Goal: Task Accomplishment & Management: Manage account settings

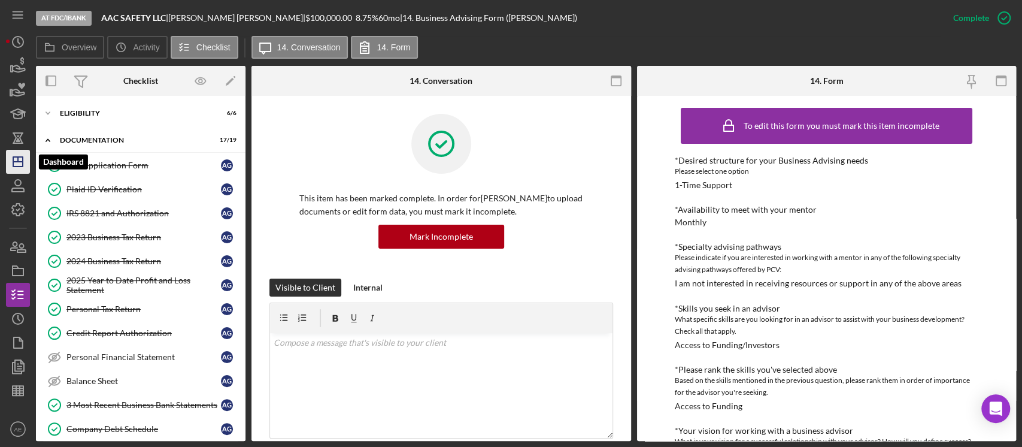
click at [24, 166] on icon "Icon/Dashboard" at bounding box center [18, 162] width 30 height 30
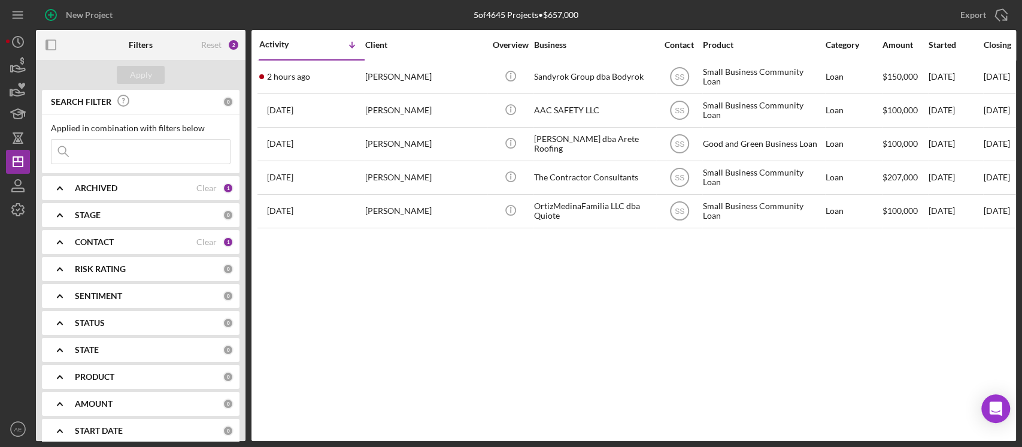
click at [150, 248] on div "CONTACT Clear 1" at bounding box center [154, 242] width 159 height 24
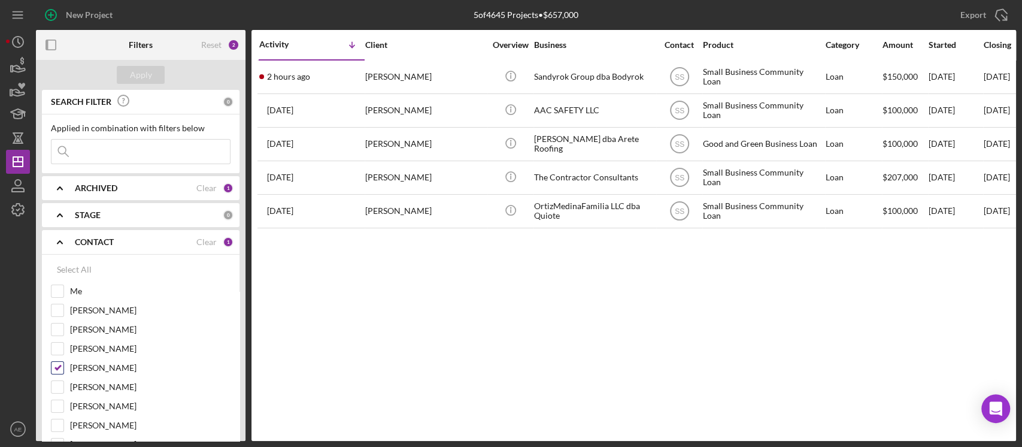
click at [63, 368] on input "[PERSON_NAME]" at bounding box center [57, 368] width 12 height 12
checkbox input "false"
click at [60, 292] on input "Me" at bounding box center [57, 291] width 12 height 12
checkbox input "true"
click at [153, 78] on button "Apply" at bounding box center [141, 75] width 48 height 18
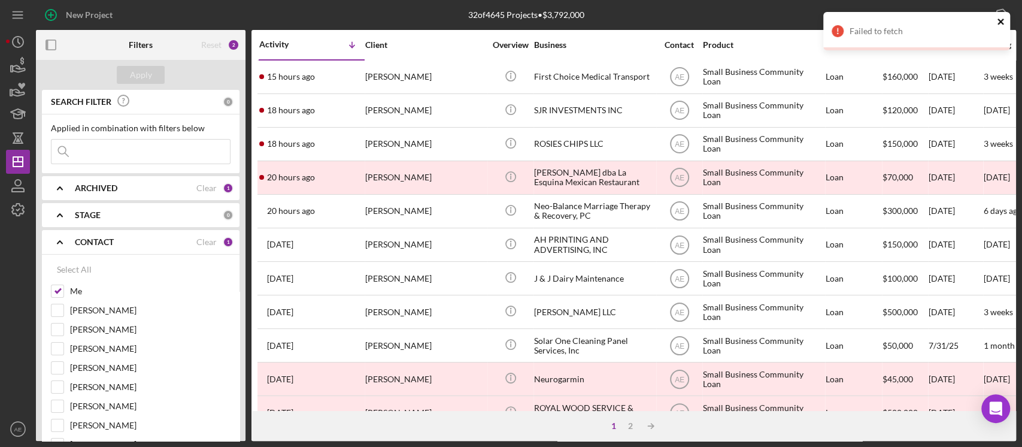
click at [1002, 19] on icon "close" at bounding box center [1001, 22] width 8 height 10
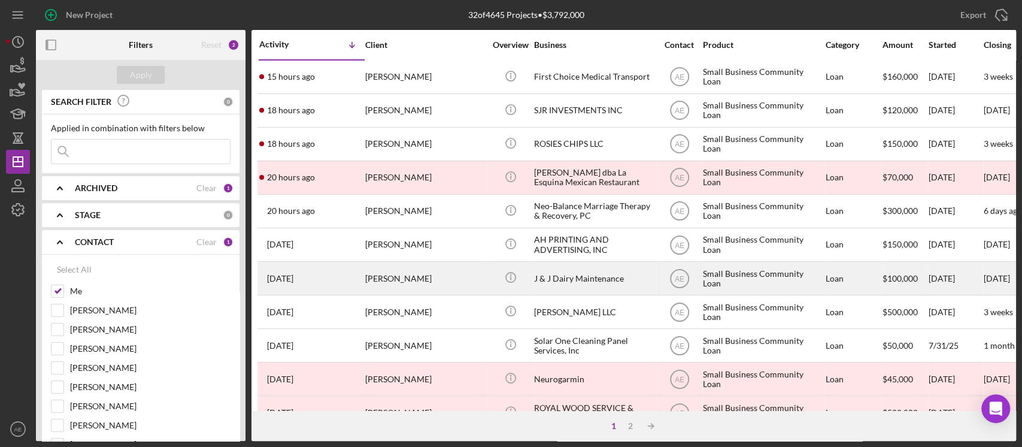
click at [424, 278] on div "[PERSON_NAME]" at bounding box center [425, 278] width 120 height 32
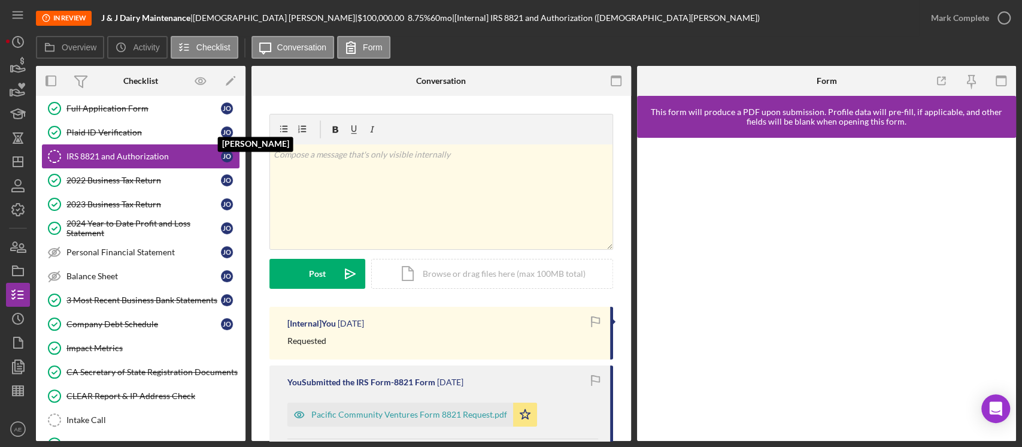
scroll to position [159, 0]
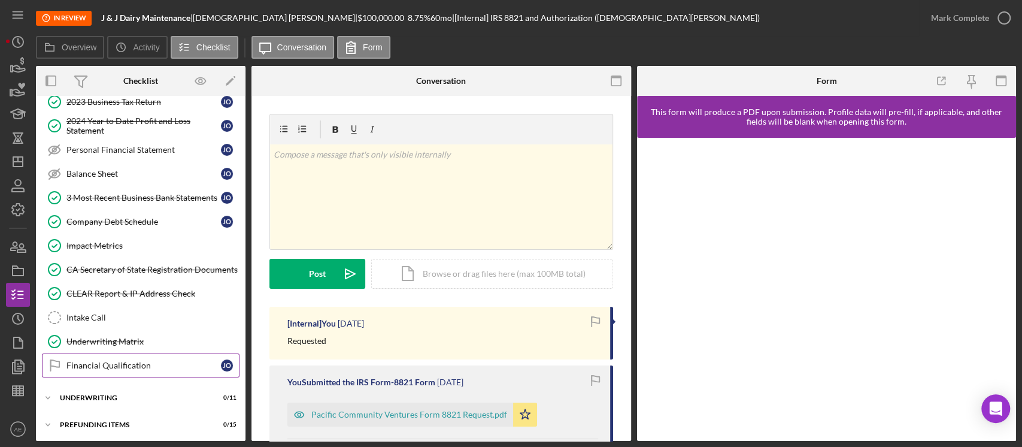
click at [131, 368] on link "Financial Qualification Financial Qualification J O" at bounding box center [141, 365] width 198 height 24
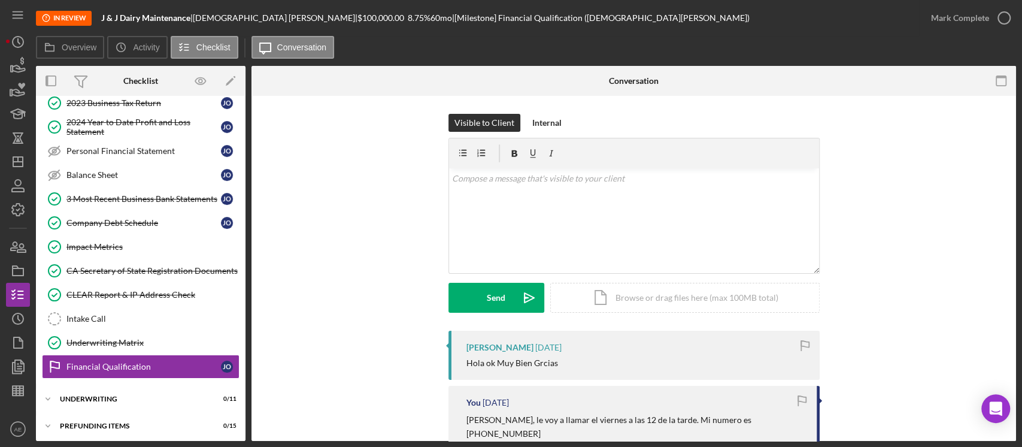
scroll to position [159, 0]
click at [156, 309] on link "Intake Call Intake Call" at bounding box center [141, 317] width 198 height 24
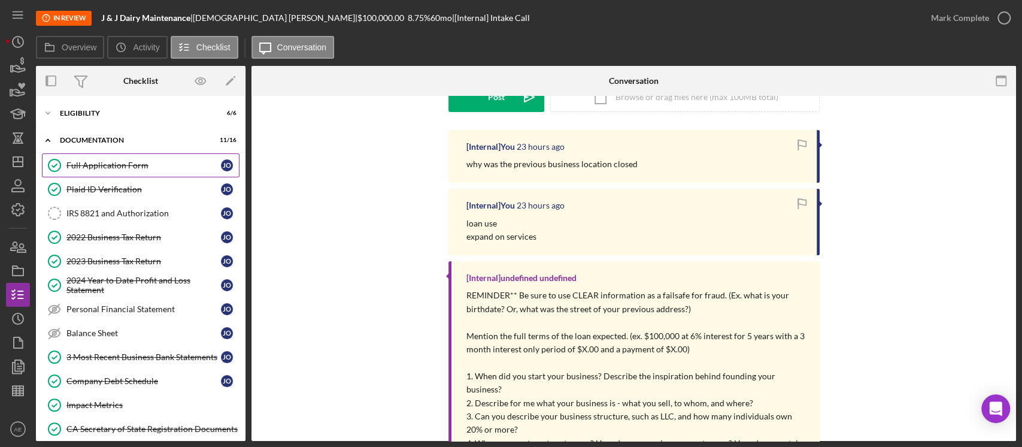
click at [120, 175] on link "Full Application Form Full Application Form J O" at bounding box center [141, 165] width 198 height 24
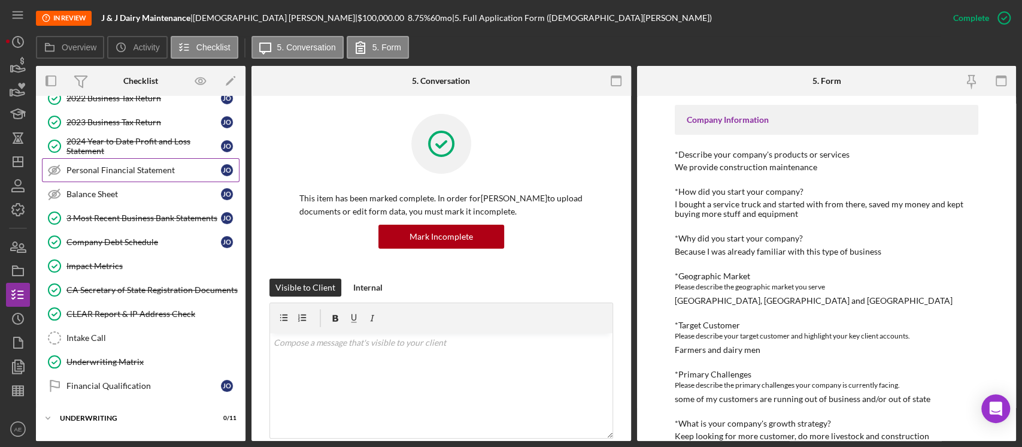
scroll to position [153, 0]
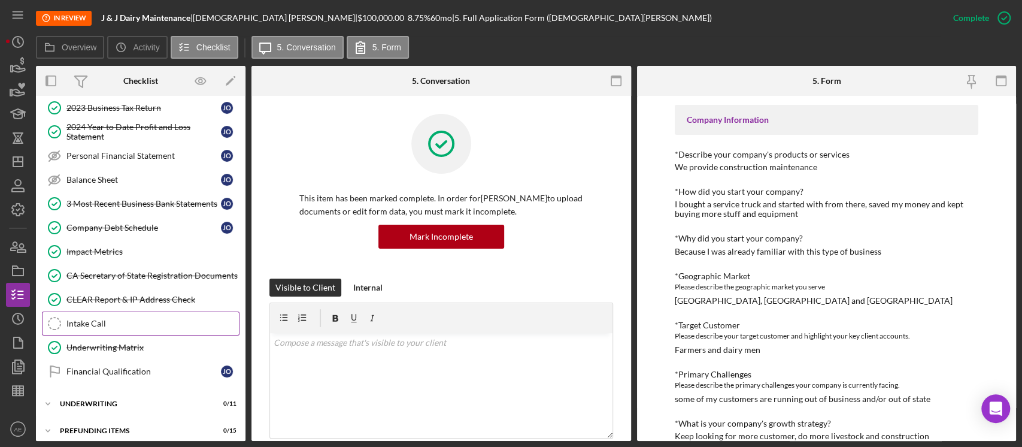
click at [139, 315] on link "Intake Call Intake Call" at bounding box center [141, 323] width 198 height 24
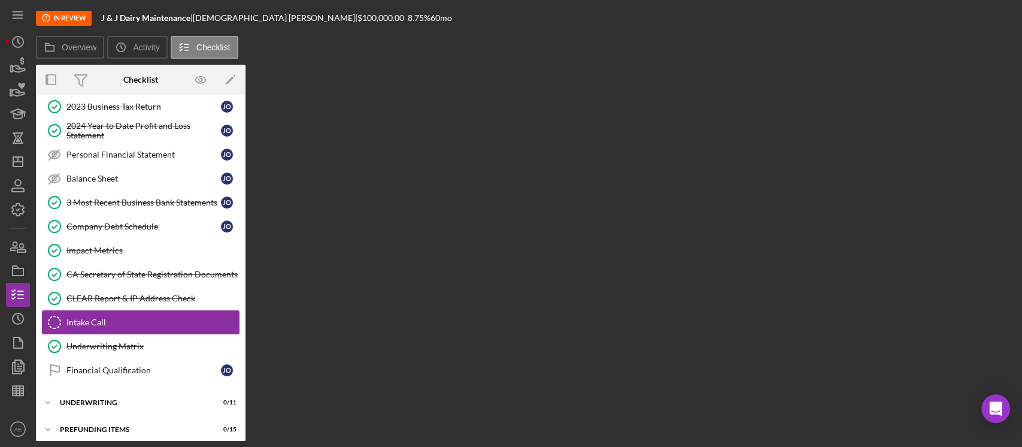
scroll to position [158, 0]
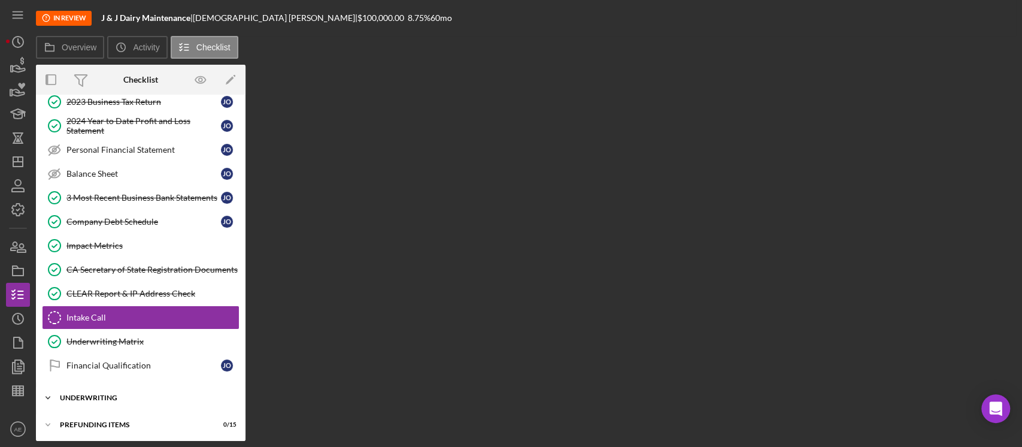
click at [94, 396] on div "Underwriting" at bounding box center [145, 397] width 171 height 7
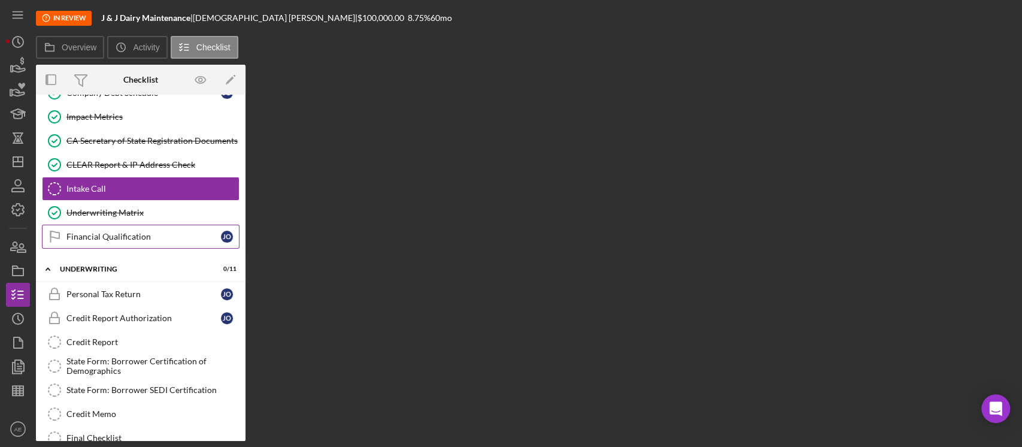
click at [159, 237] on div "Financial Qualification" at bounding box center [143, 237] width 154 height 10
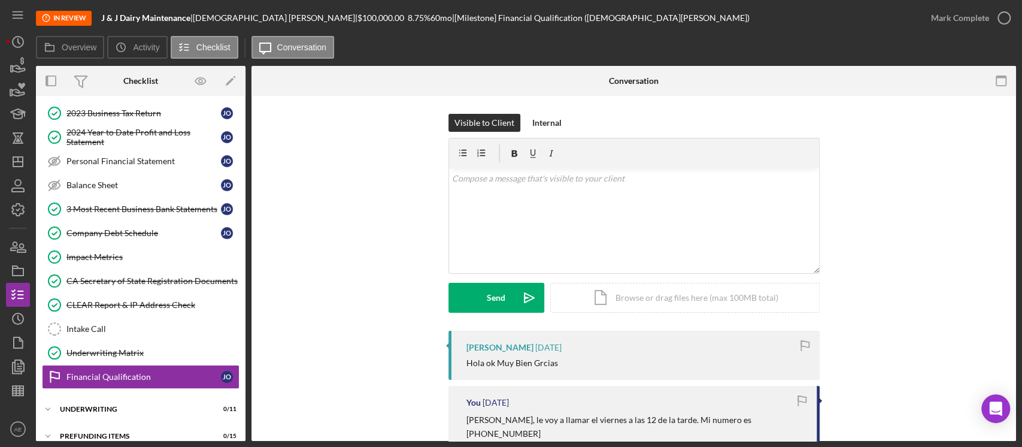
scroll to position [159, 0]
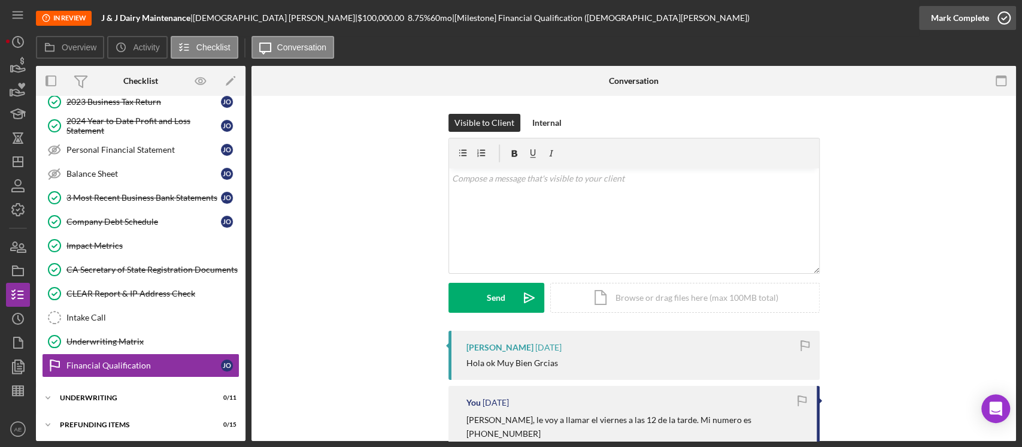
click at [954, 22] on div "Mark Complete" at bounding box center [960, 18] width 58 height 24
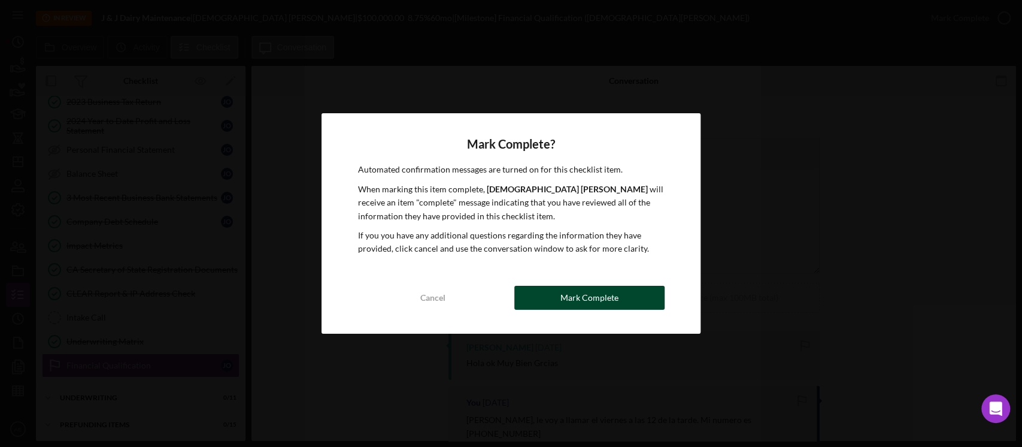
click at [596, 290] on div "Mark Complete" at bounding box center [589, 298] width 58 height 24
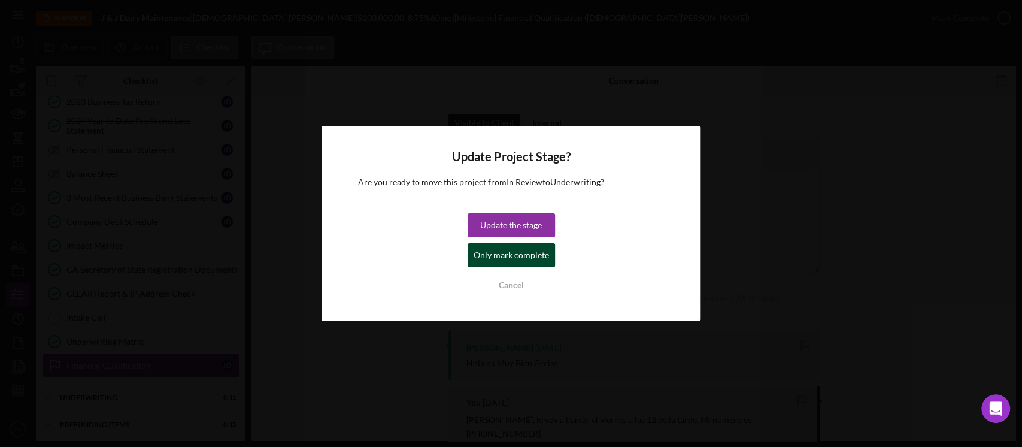
click at [511, 251] on div "Only mark complete" at bounding box center [511, 255] width 75 height 24
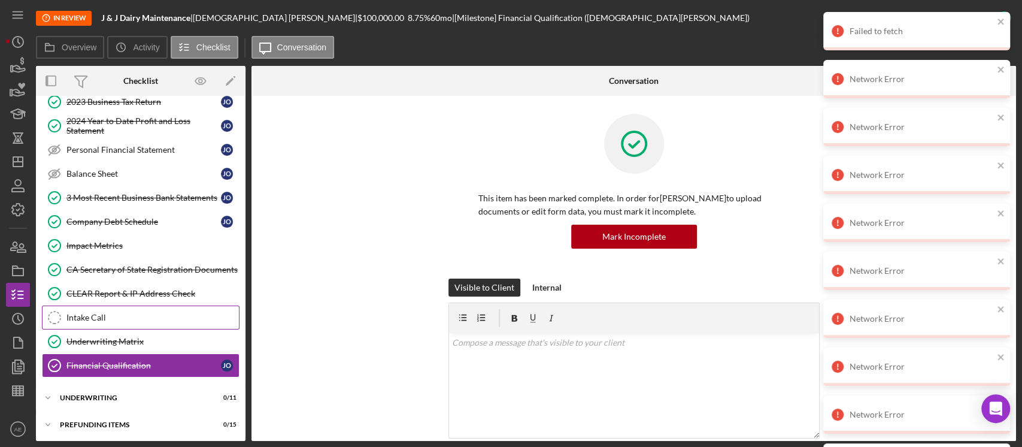
click at [156, 317] on div "Intake Call" at bounding box center [152, 318] width 172 height 10
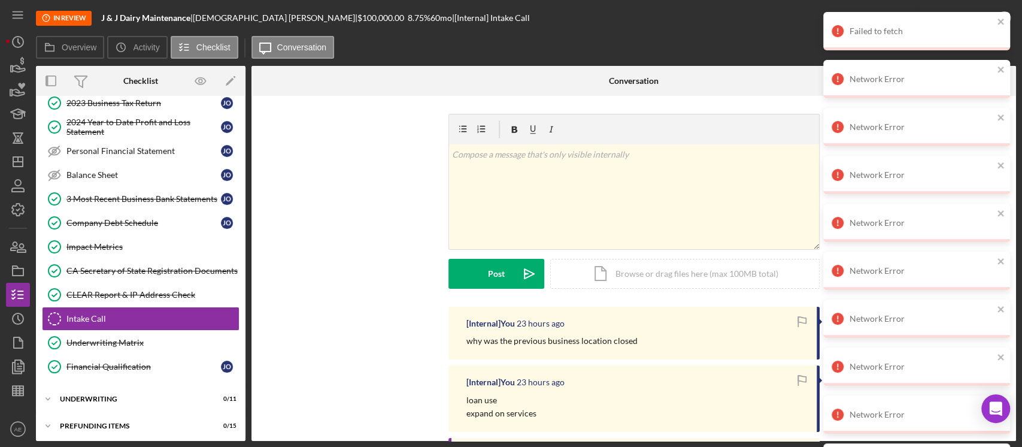
scroll to position [159, 0]
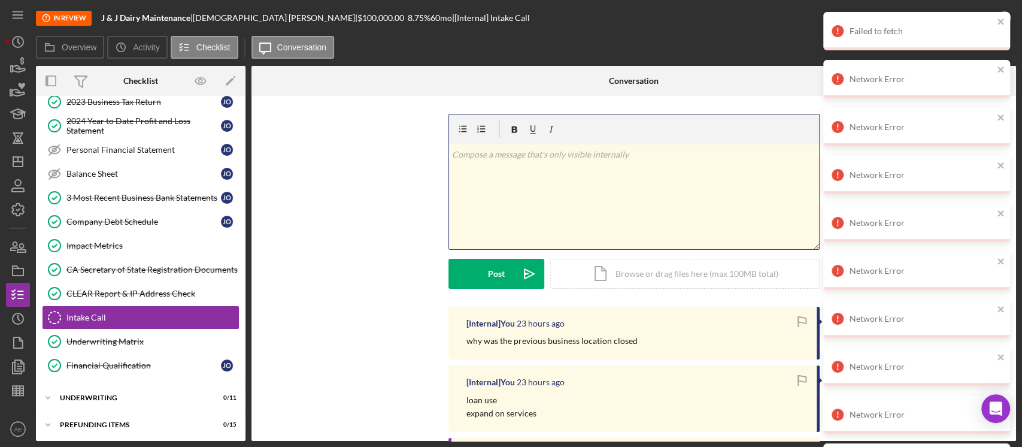
click at [548, 184] on div "v Color teal Color pink Remove color Add row above Add row below Add column bef…" at bounding box center [634, 196] width 370 height 105
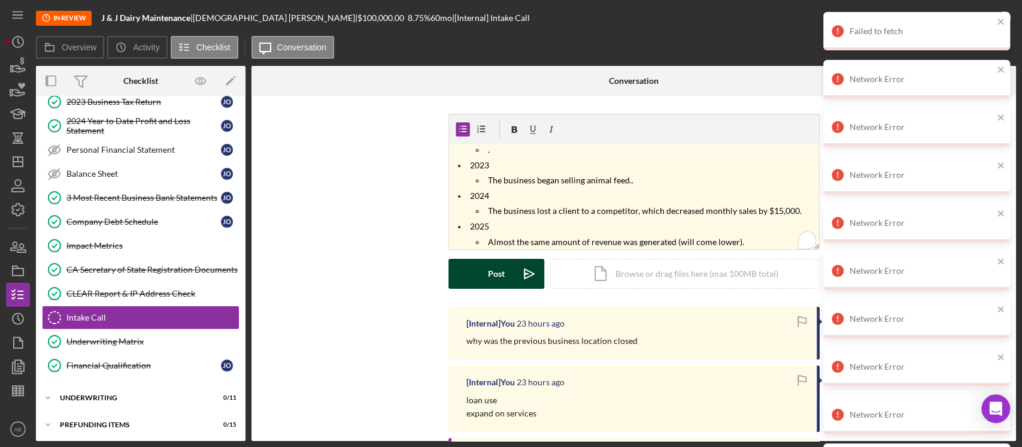
click at [497, 272] on div "Post" at bounding box center [496, 274] width 17 height 30
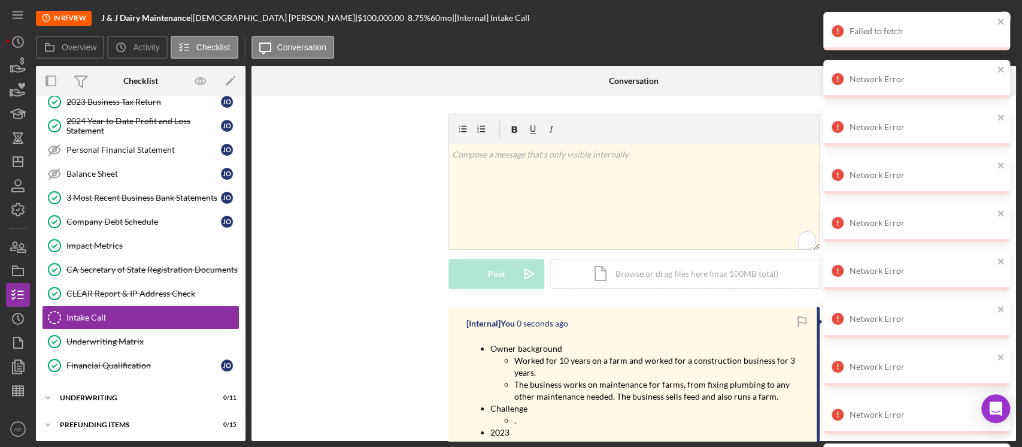
scroll to position [0, 0]
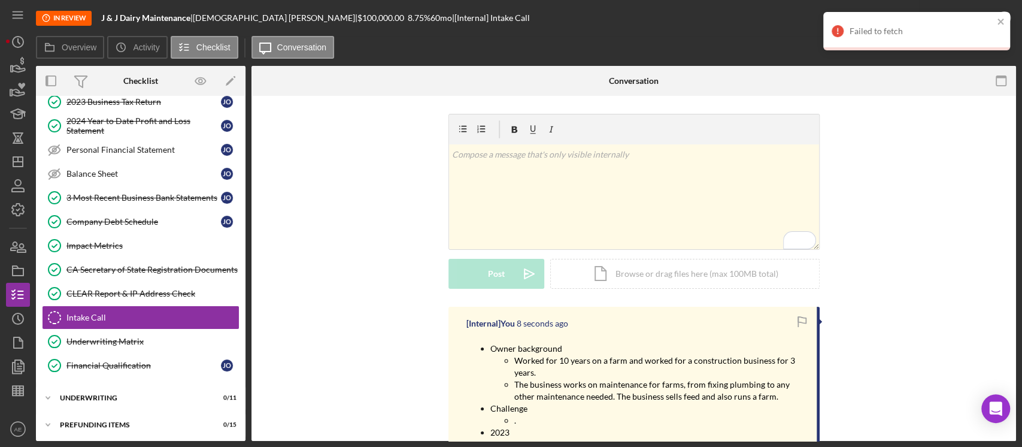
click at [995, 20] on div "Failed to fetch" at bounding box center [916, 31] width 187 height 38
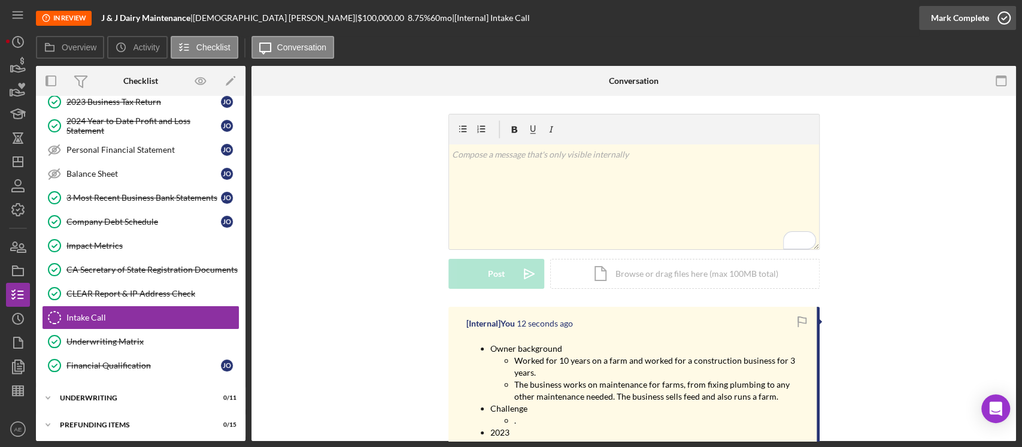
click at [970, 22] on div "Mark Complete" at bounding box center [960, 18] width 58 height 24
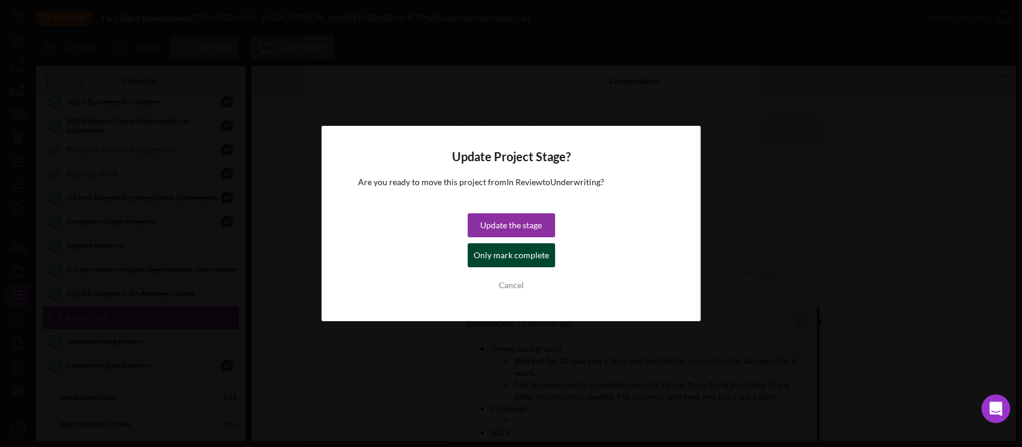
click at [533, 255] on div "Only mark complete" at bounding box center [511, 255] width 75 height 24
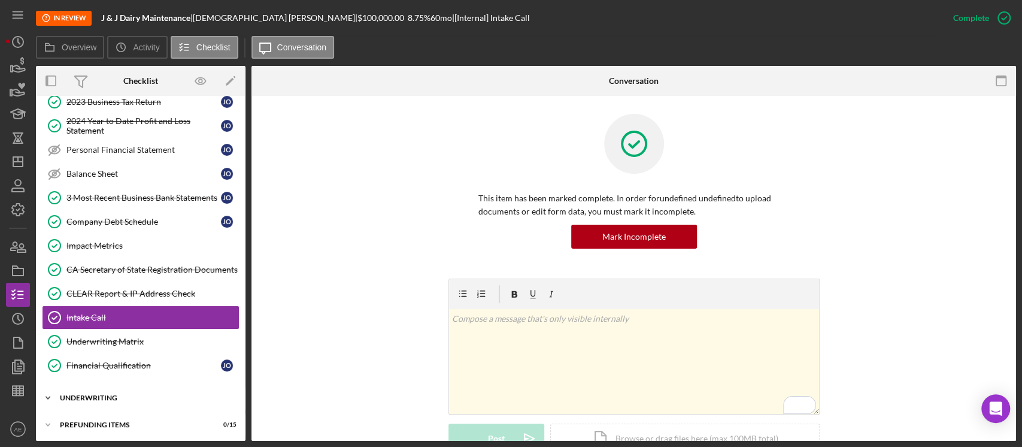
click at [124, 395] on div "Underwriting" at bounding box center [145, 397] width 171 height 7
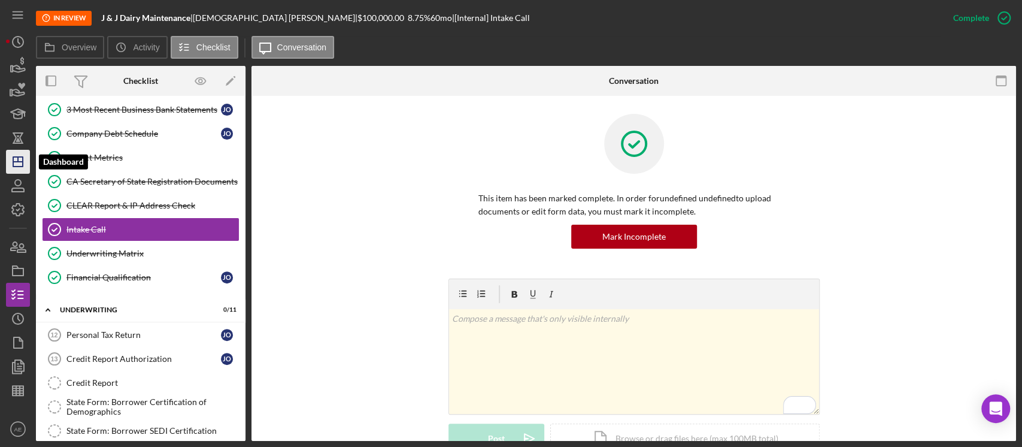
click at [18, 160] on line "button" at bounding box center [18, 159] width 0 height 5
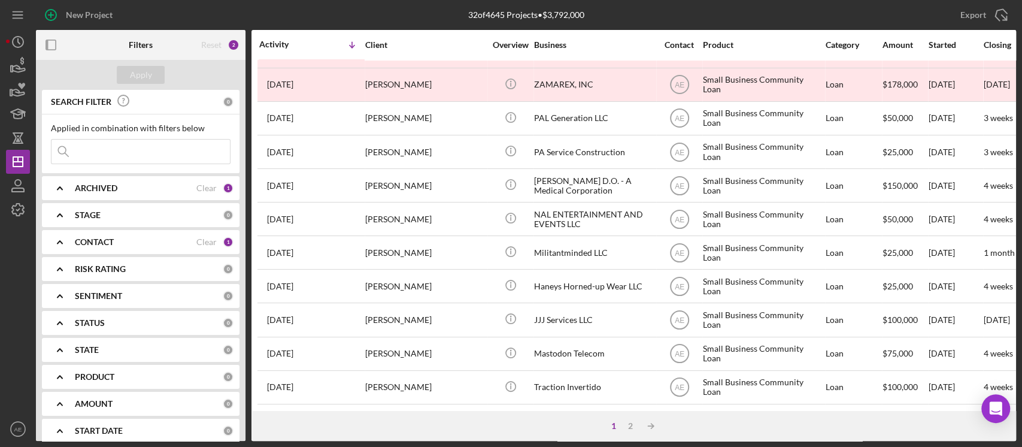
scroll to position [500, 0]
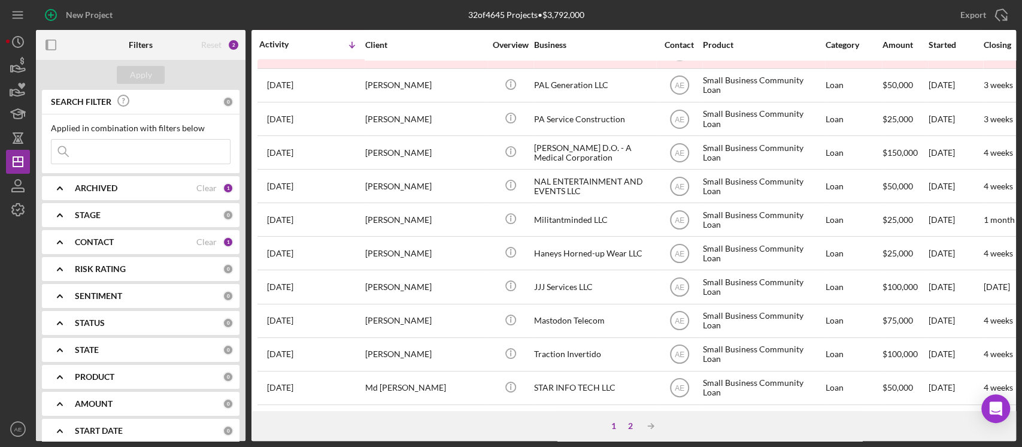
click at [627, 424] on div "2" at bounding box center [630, 426] width 17 height 10
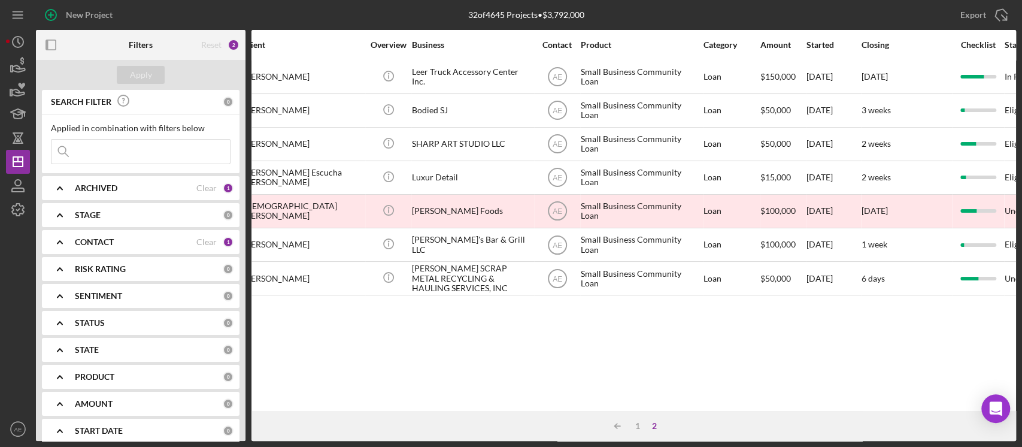
scroll to position [0, 0]
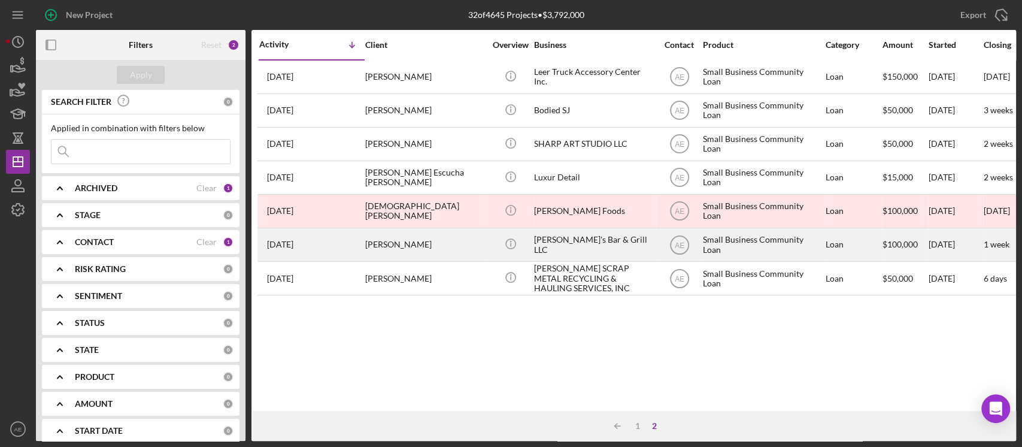
click at [437, 245] on div "Jeisson Sanchez Escobar" at bounding box center [425, 245] width 120 height 32
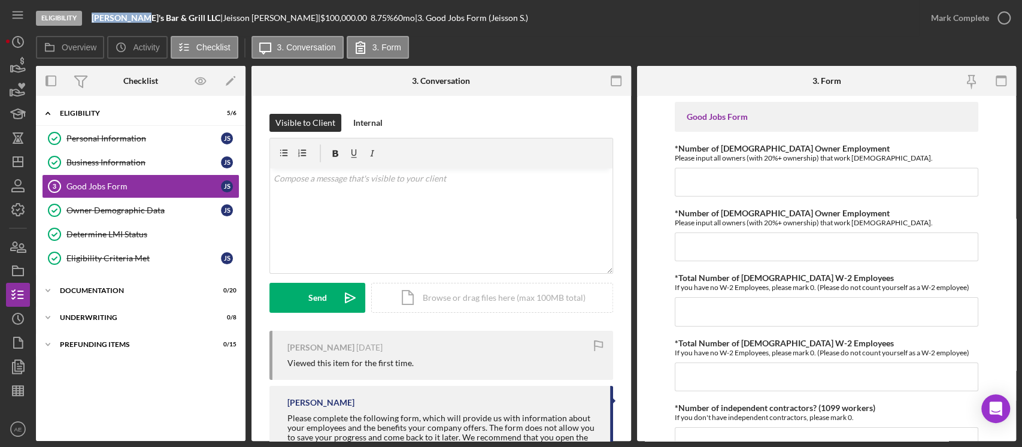
drag, startPoint x: 92, startPoint y: 17, endPoint x: 137, endPoint y: 19, distance: 44.9
click at [137, 19] on b "Juancho's Bar & Grill LLC" at bounding box center [156, 18] width 129 height 10
copy b "Juancho's B"
click at [125, 290] on div "Documentation" at bounding box center [145, 290] width 171 height 7
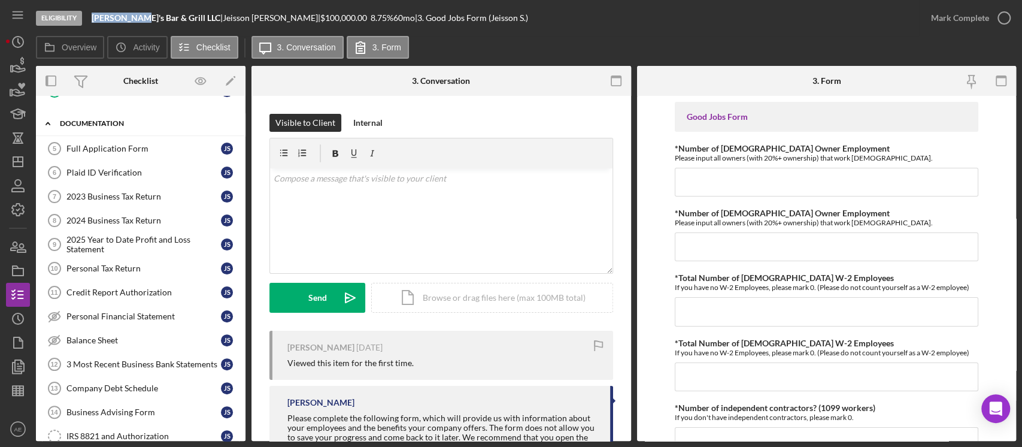
scroll to position [168, 0]
click at [10, 271] on icon "button" at bounding box center [18, 271] width 30 height 30
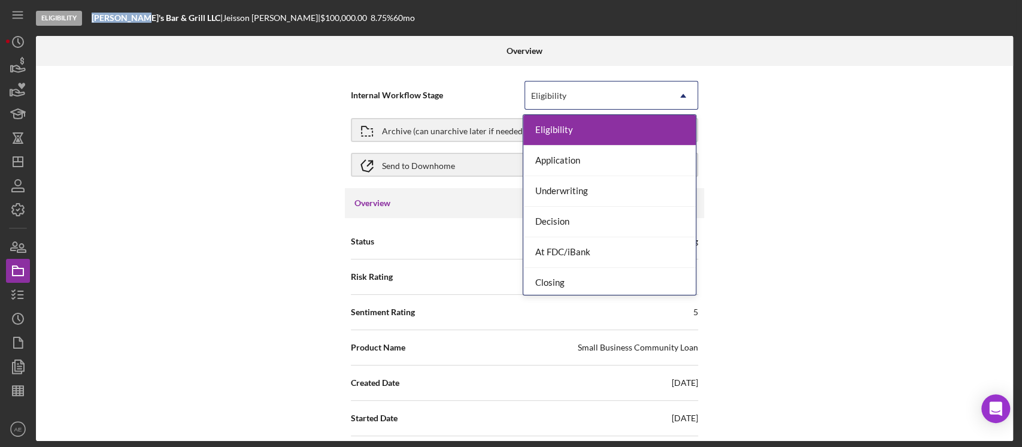
click at [557, 103] on div "Eligibility" at bounding box center [597, 96] width 144 height 28
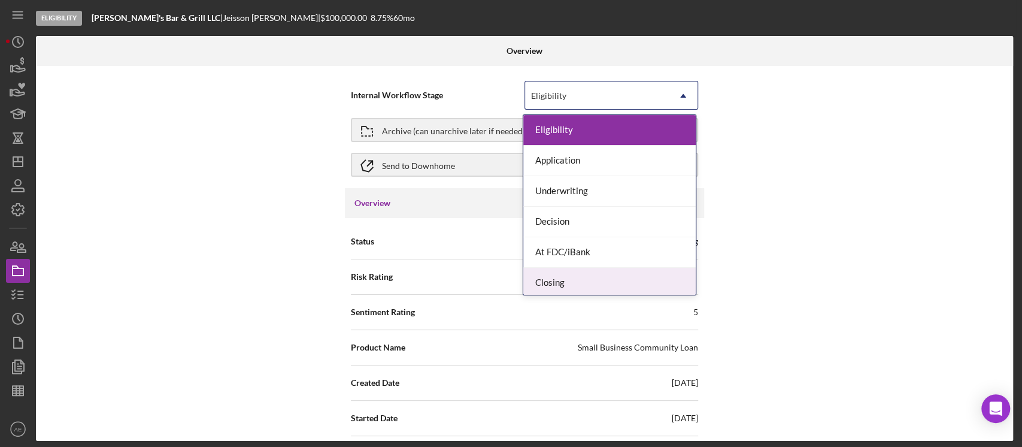
scroll to position [34, 0]
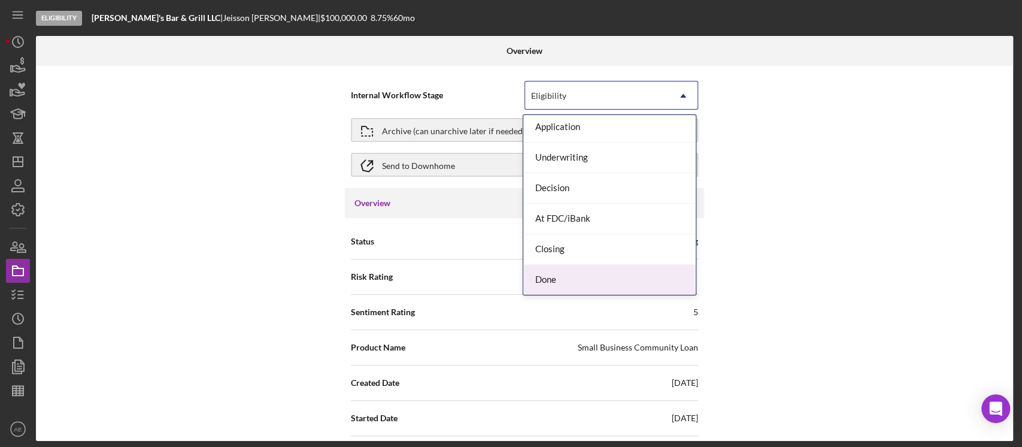
click at [570, 276] on div "Done" at bounding box center [609, 280] width 172 height 31
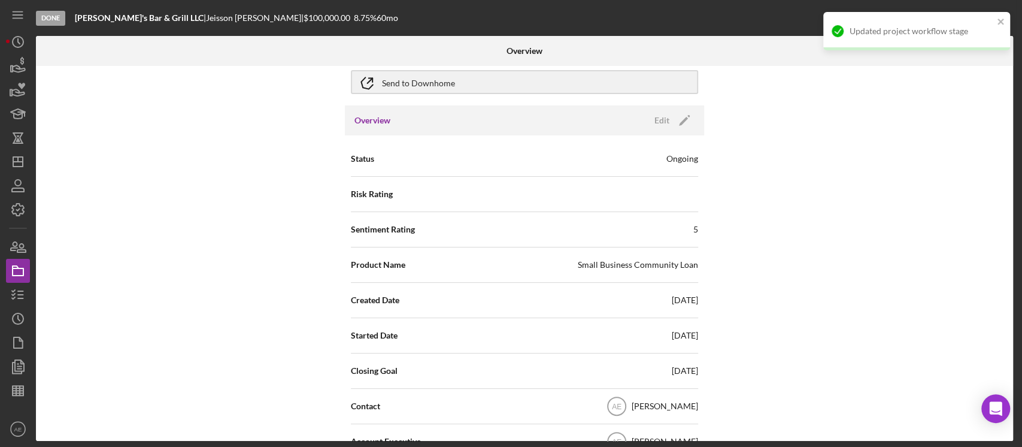
scroll to position [84, 0]
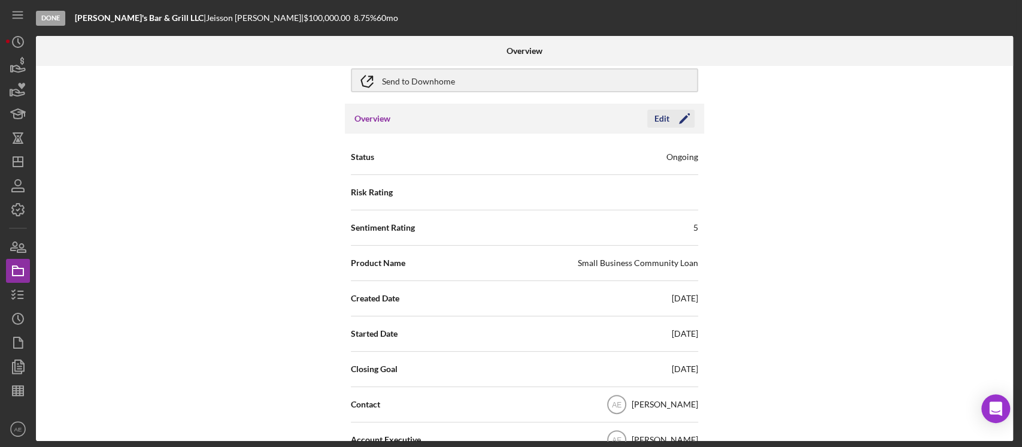
click at [670, 118] on icon "Icon/Edit" at bounding box center [684, 119] width 30 height 30
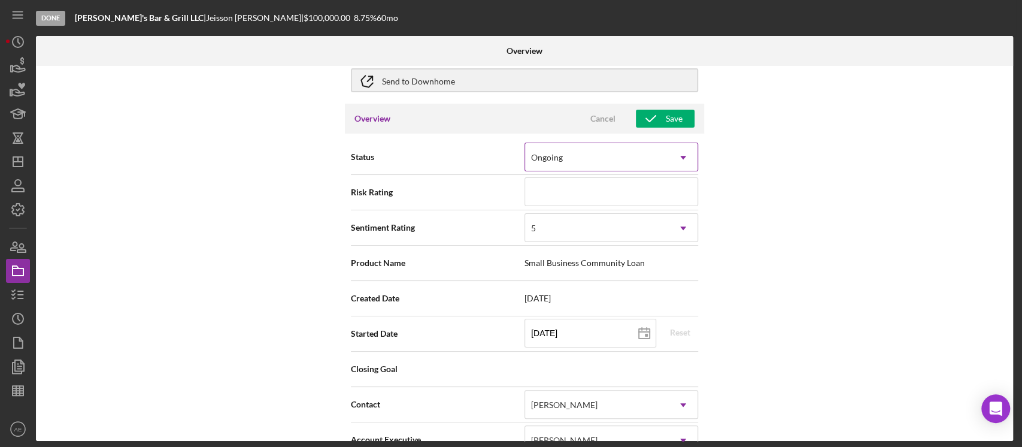
click at [572, 154] on div "Ongoing" at bounding box center [597, 158] width 144 height 28
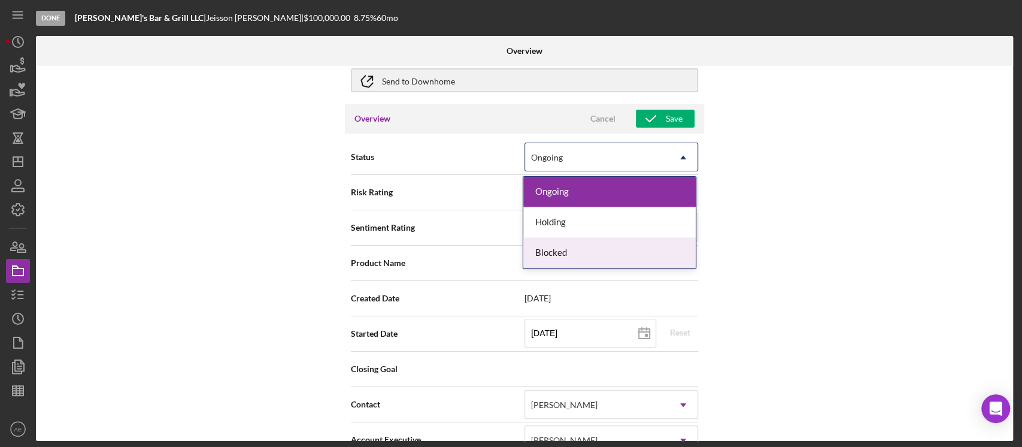
click at [578, 248] on div "Blocked" at bounding box center [609, 253] width 172 height 31
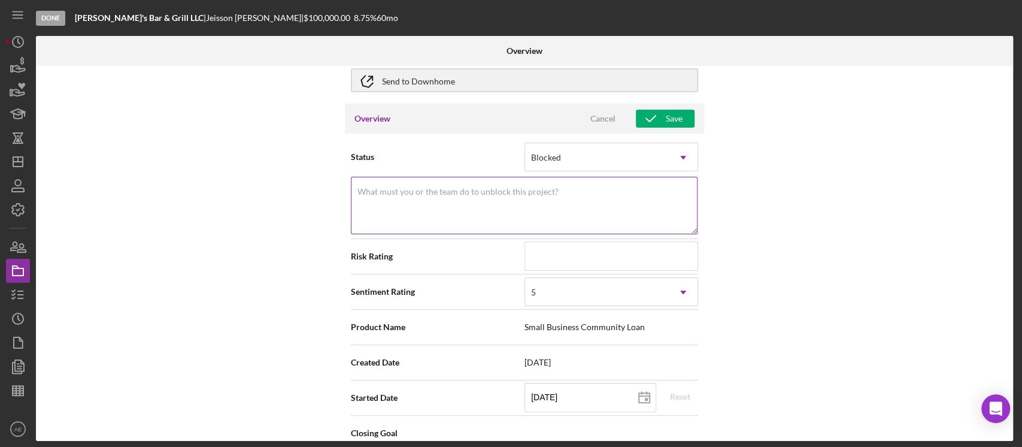
click at [558, 196] on div "What must you or the team do to unblock this project? Please explain why this p…" at bounding box center [524, 206] width 347 height 59
drag, startPoint x: 409, startPoint y: 193, endPoint x: 336, endPoint y: 193, distance: 73.0
click at [336, 193] on div "Internal Workflow Stage Done Icon/Dropdown Arrow Archive (can unarchive later i…" at bounding box center [524, 253] width 977 height 375
type textarea "Inactivity"
click at [307, 230] on div "Internal Workflow Stage Done Icon/Dropdown Arrow Archive (can unarchive later i…" at bounding box center [524, 253] width 977 height 375
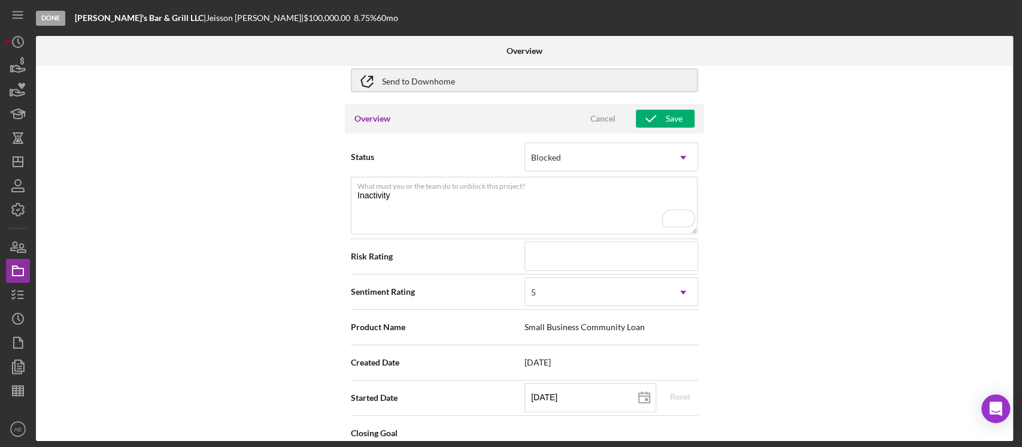
scroll to position [307, 0]
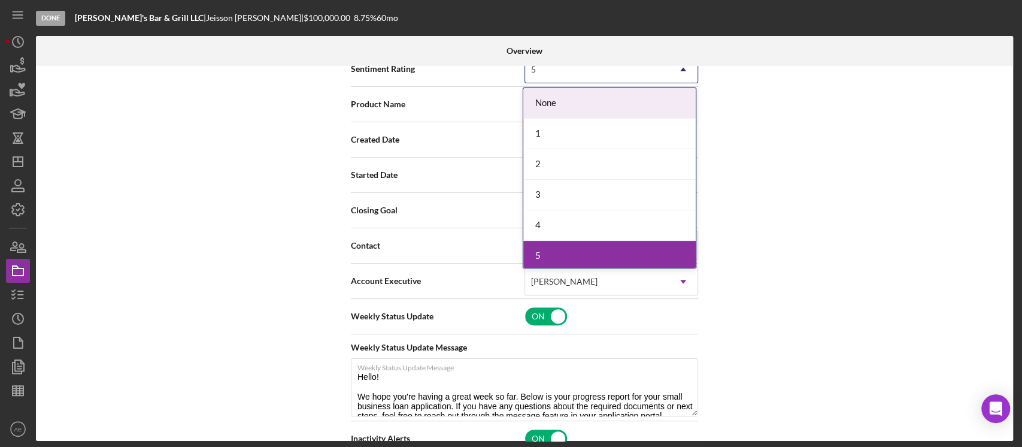
click at [560, 72] on div "5" at bounding box center [597, 70] width 144 height 28
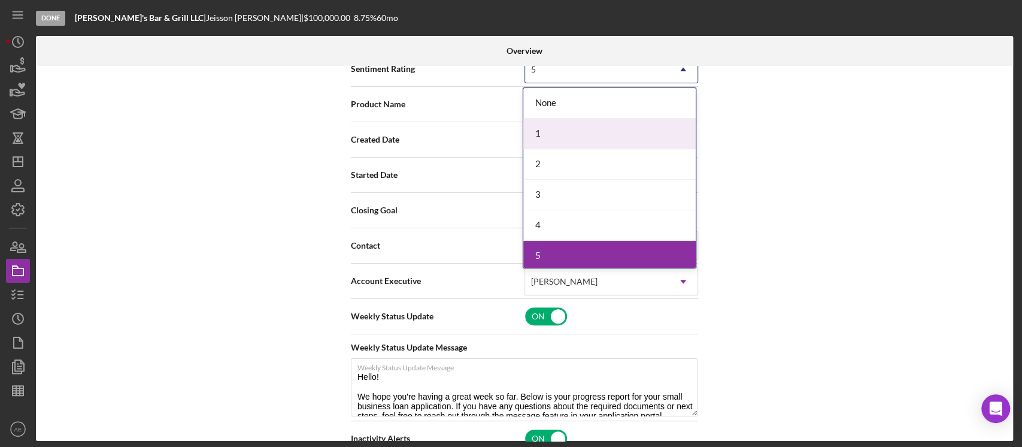
click at [587, 139] on div "1" at bounding box center [609, 134] width 172 height 31
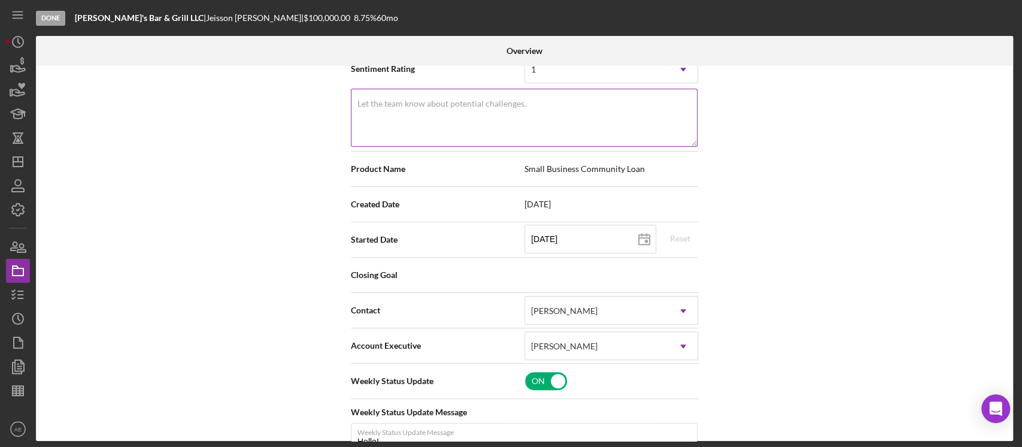
click at [549, 130] on textarea "Let the team know about potential challenges." at bounding box center [524, 117] width 347 height 57
paste textarea "Inactivity"
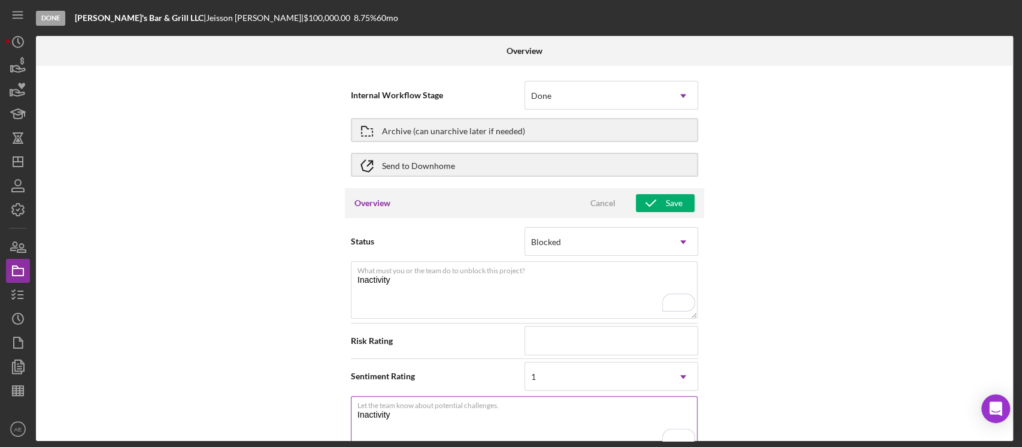
scroll to position [0, 0]
type textarea "Inactivity"
click at [669, 195] on div "Save" at bounding box center [674, 203] width 17 height 18
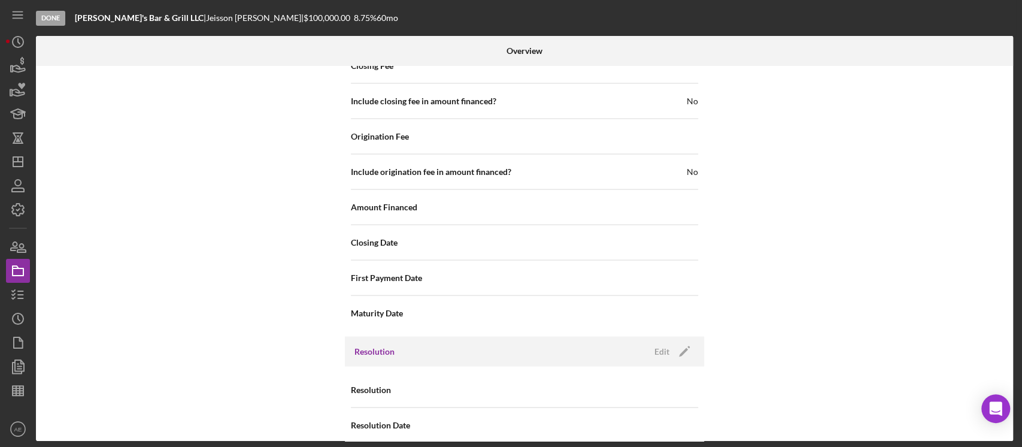
scroll to position [1599, 0]
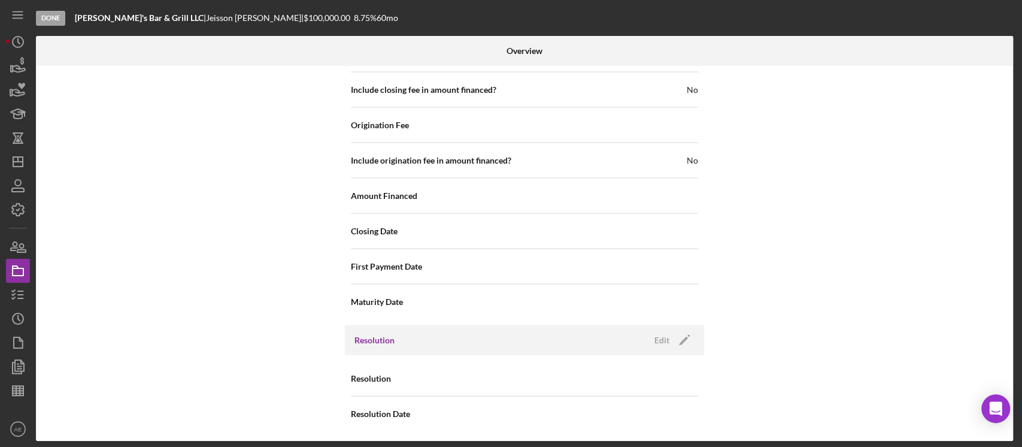
click at [669, 347] on div "Resolution Edit Icon/Edit" at bounding box center [524, 340] width 359 height 30
click at [664, 332] on div "Edit" at bounding box center [661, 340] width 15 height 18
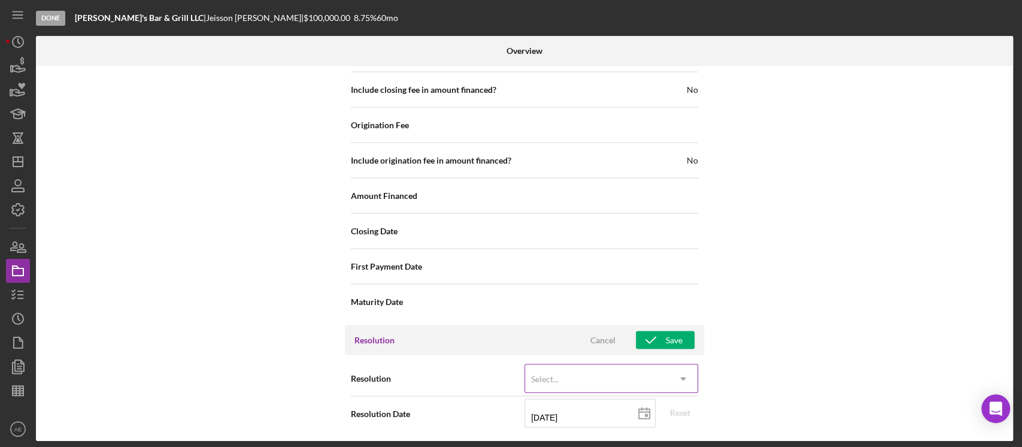
click at [566, 373] on div "Select..." at bounding box center [597, 379] width 144 height 28
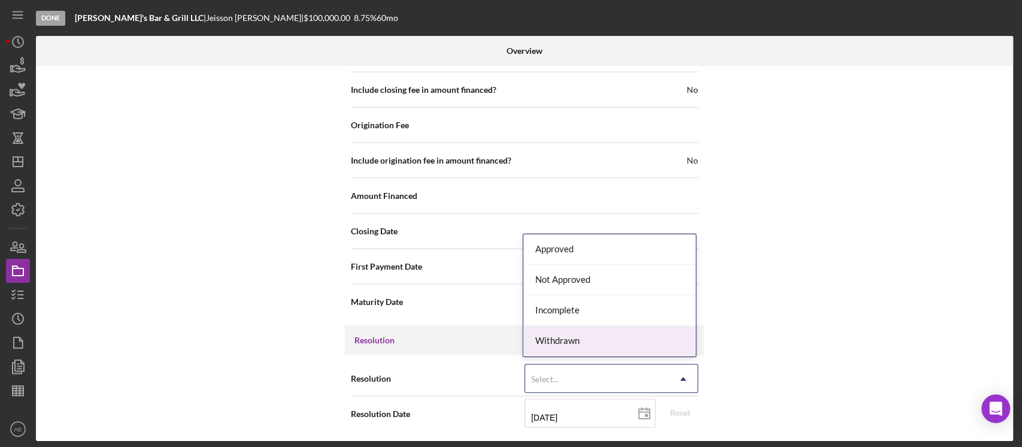
click at [594, 340] on div "Withdrawn" at bounding box center [609, 341] width 172 height 31
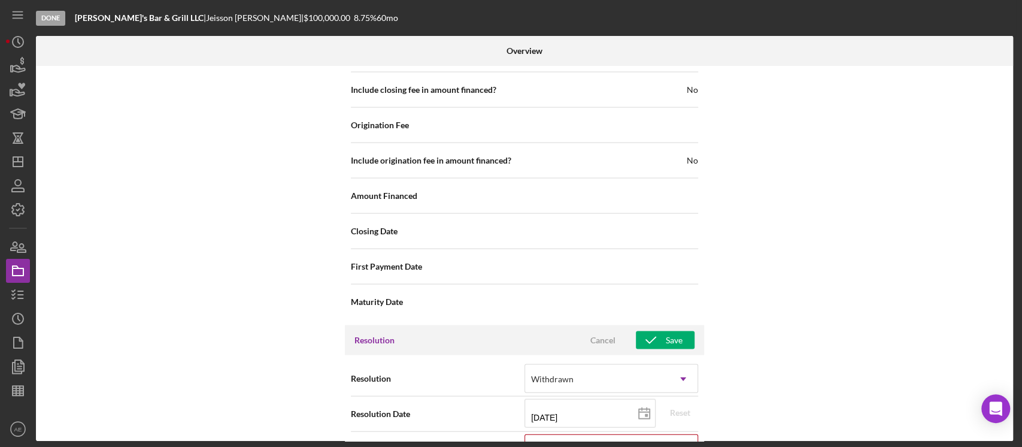
scroll to position [1675, 0]
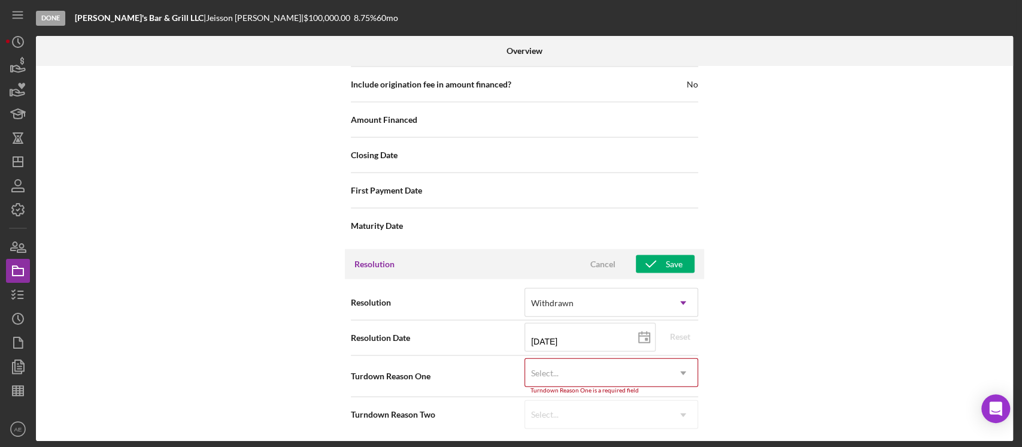
click at [619, 372] on div "Select..." at bounding box center [597, 373] width 144 height 28
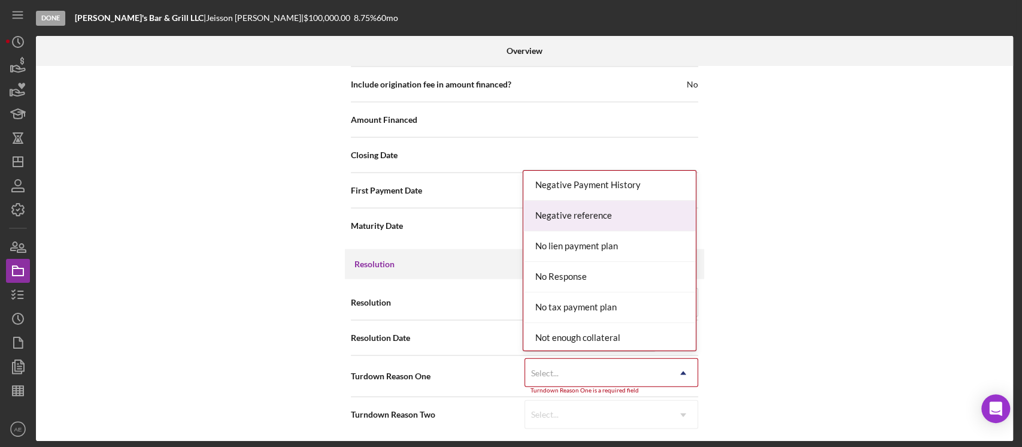
scroll to position [764, 0]
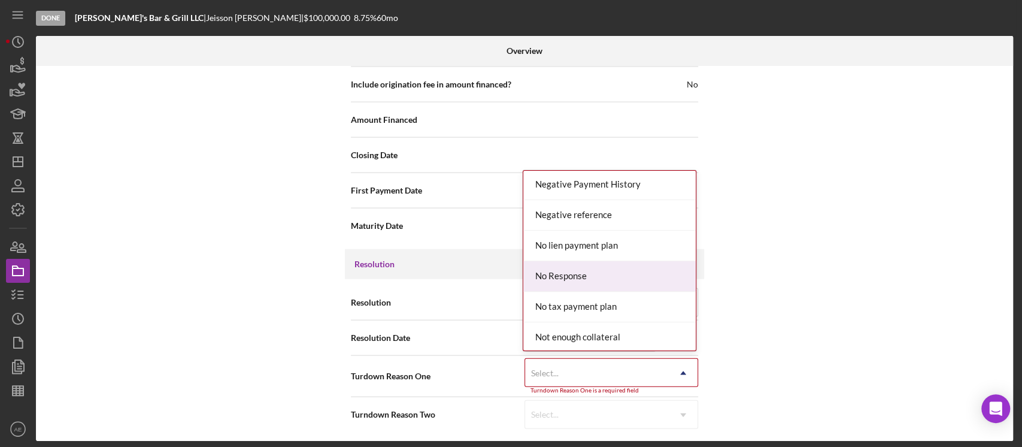
click at [618, 266] on div "No Response" at bounding box center [609, 276] width 172 height 31
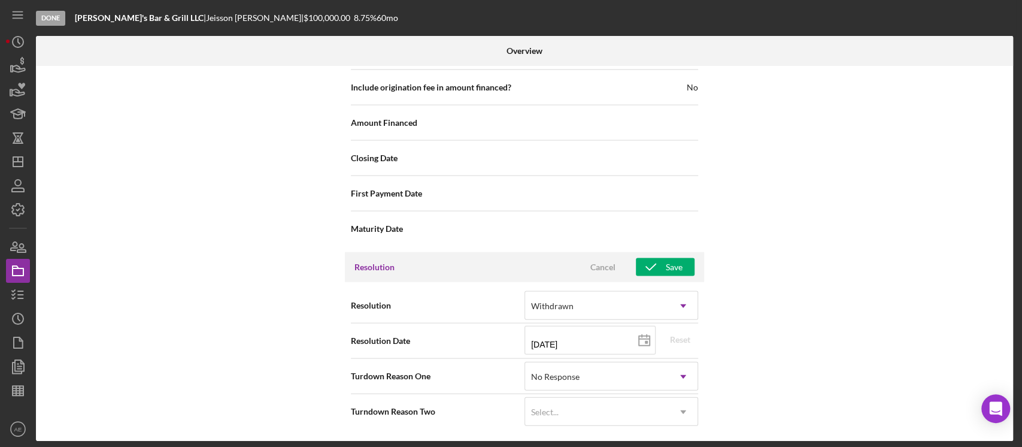
scroll to position [1670, 0]
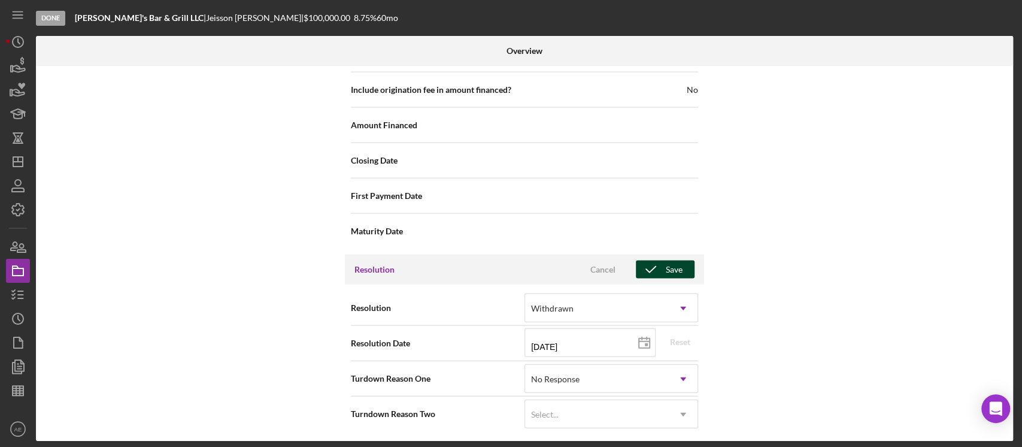
click at [669, 269] on div "Save" at bounding box center [674, 269] width 17 height 18
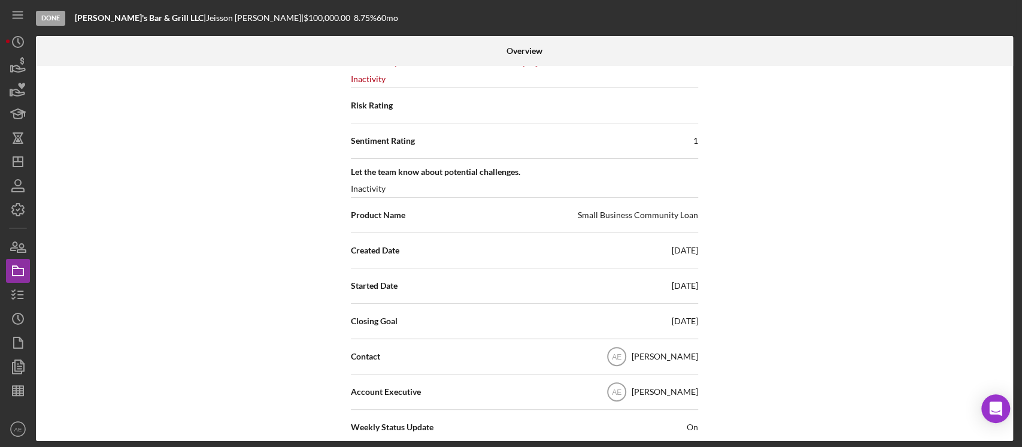
scroll to position [0, 0]
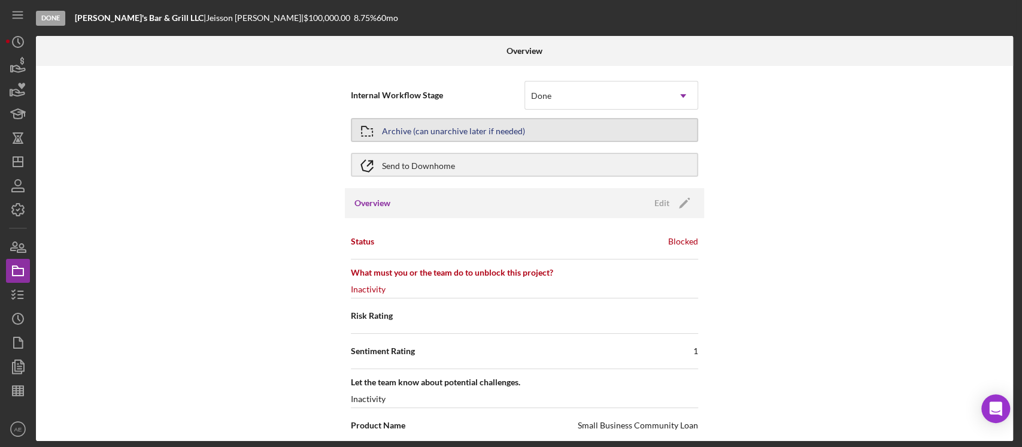
click at [483, 136] on div "Archive (can unarchive later if needed)" at bounding box center [453, 130] width 143 height 22
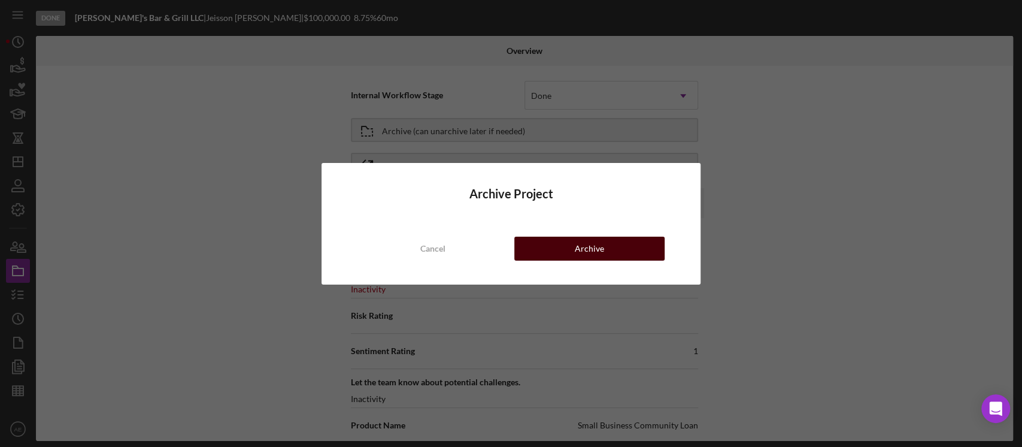
click at [574, 238] on button "Archive" at bounding box center [589, 248] width 150 height 24
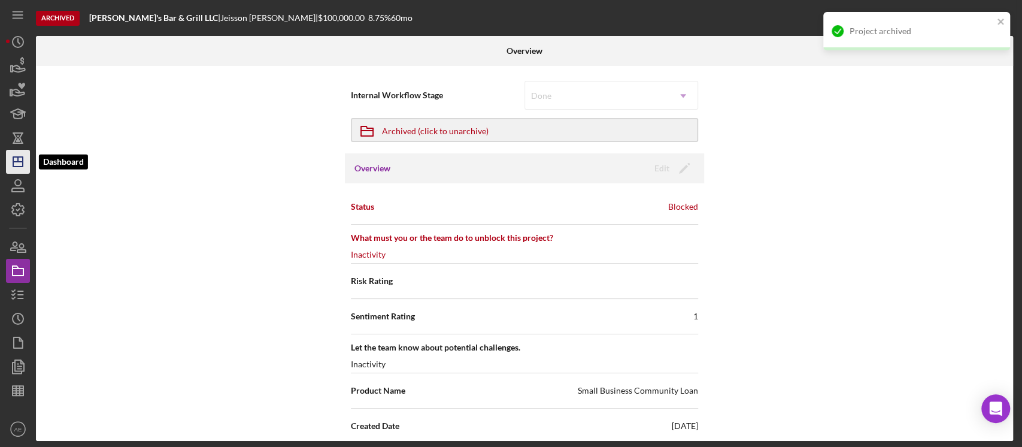
click at [25, 165] on icon "Icon/Dashboard" at bounding box center [18, 162] width 30 height 30
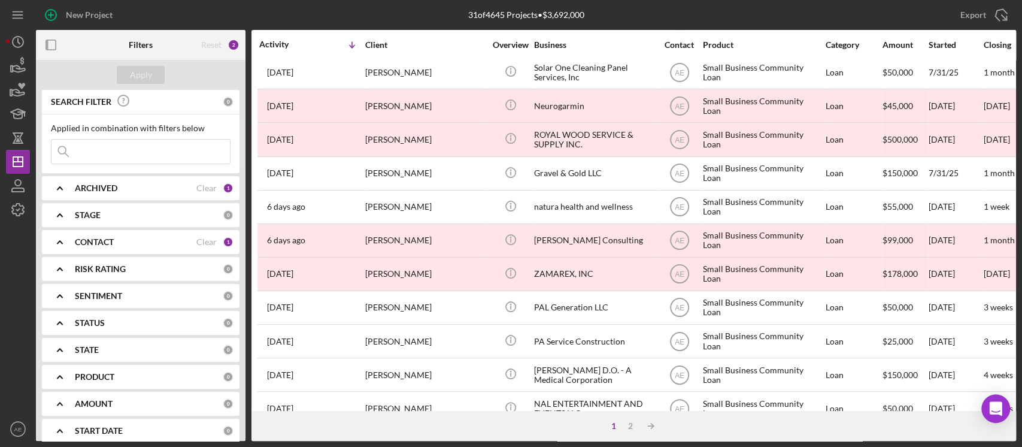
scroll to position [500, 0]
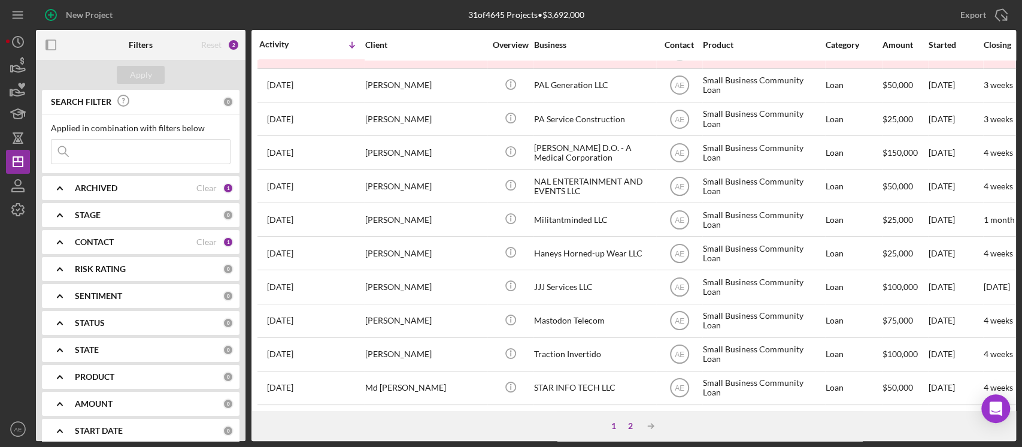
click at [632, 426] on div "2" at bounding box center [630, 426] width 17 height 10
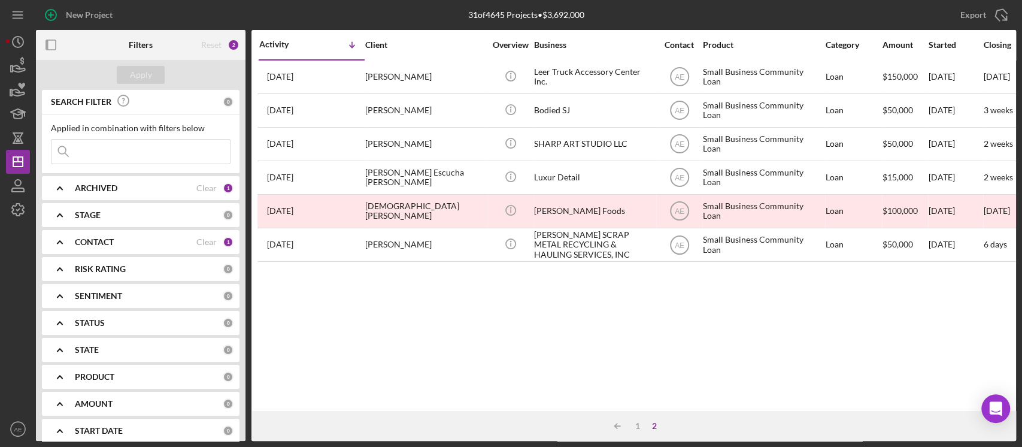
scroll to position [0, 0]
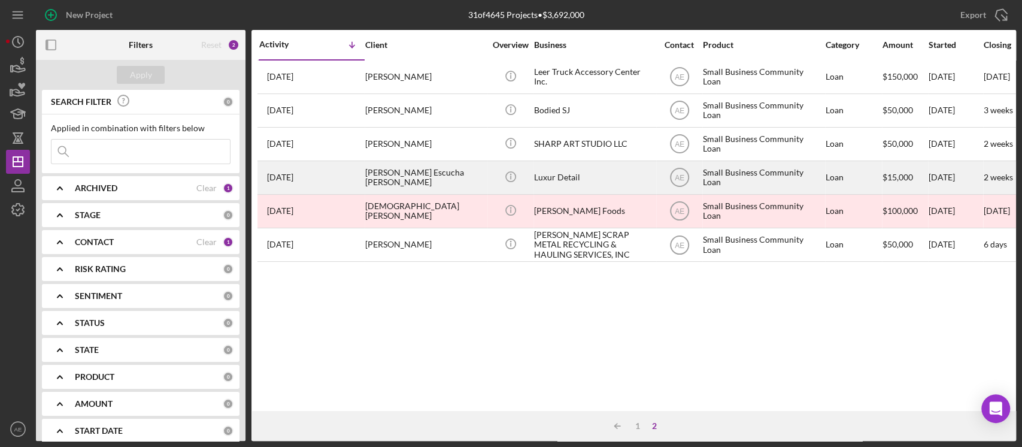
click at [569, 175] on div "Luxur Detail" at bounding box center [594, 178] width 120 height 32
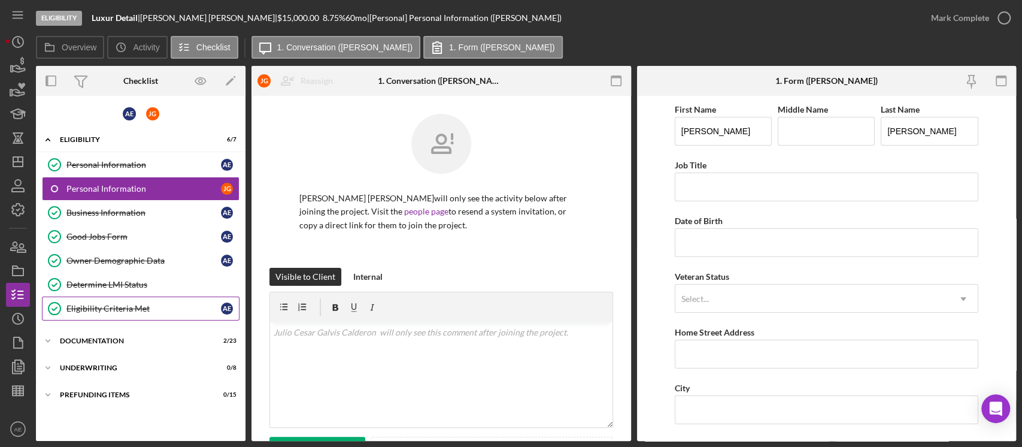
click at [130, 308] on div "Eligibility Criteria Met" at bounding box center [143, 309] width 154 height 10
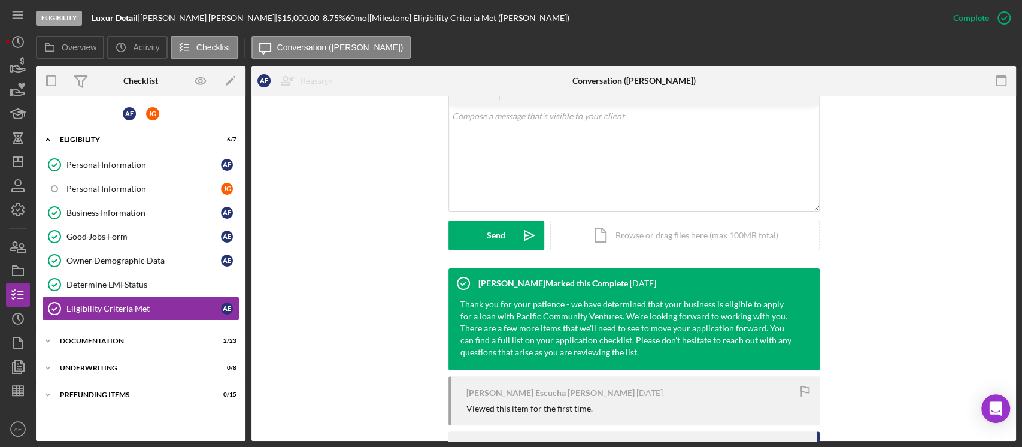
scroll to position [332, 0]
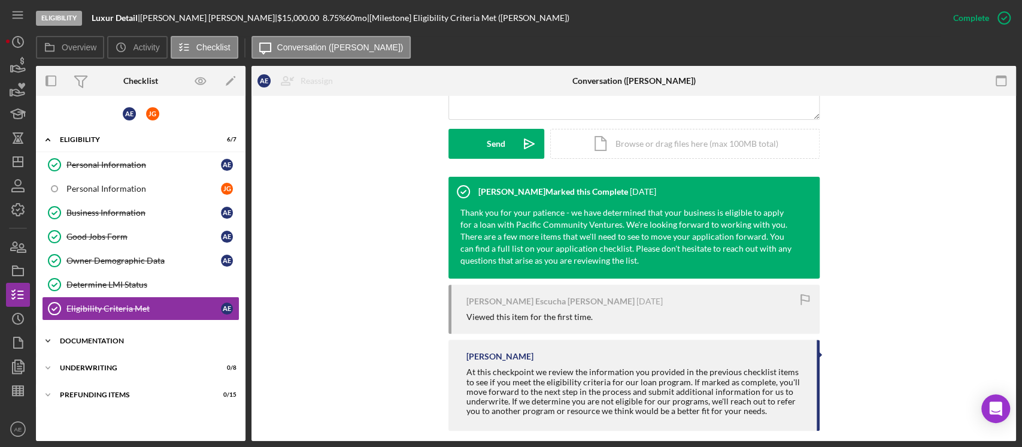
click at [163, 338] on div "Documentation" at bounding box center [145, 340] width 171 height 7
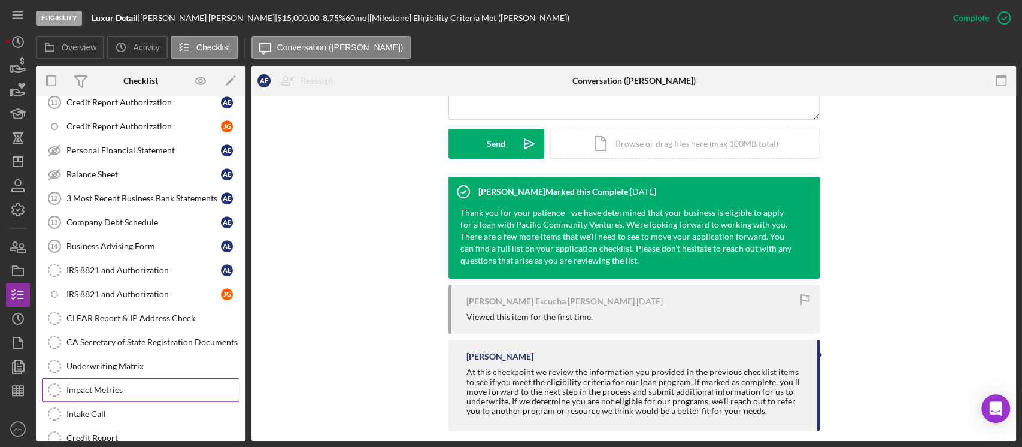
scroll to position [520, 0]
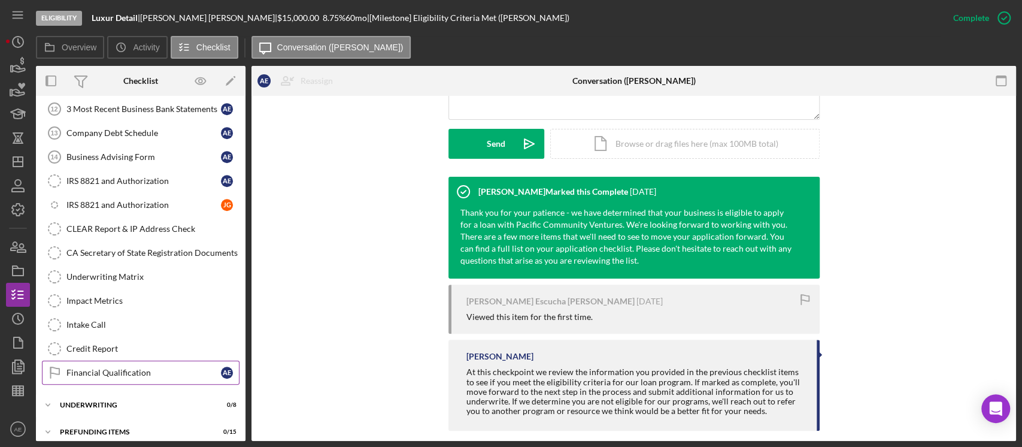
click at [134, 369] on div "Financial Qualification" at bounding box center [143, 373] width 154 height 10
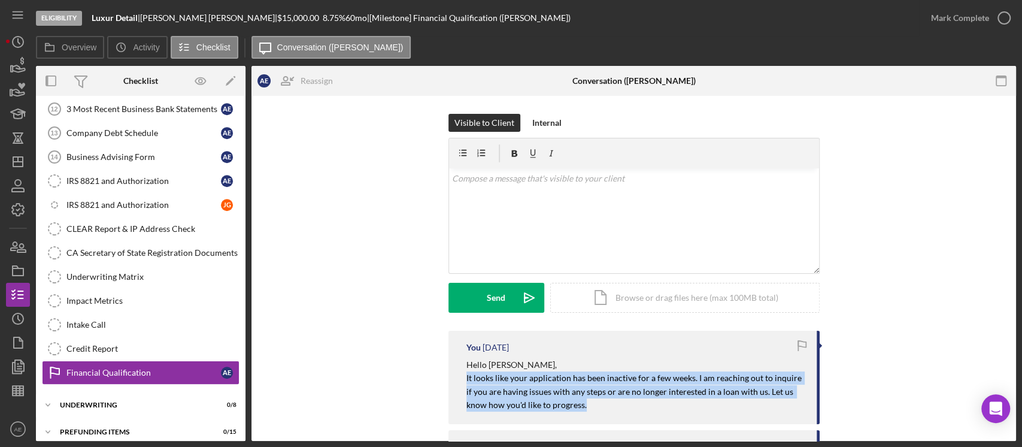
drag, startPoint x: 460, startPoint y: 380, endPoint x: 579, endPoint y: 410, distance: 123.0
click at [579, 410] on div "You 3 days ago Hello Ana, It looks like your application has been inactive for …" at bounding box center [633, 376] width 371 height 93
copy mark "It looks like your application has been inactive for a few weeks. I am reaching…"
click at [16, 156] on icon "Icon/Dashboard" at bounding box center [18, 162] width 30 height 30
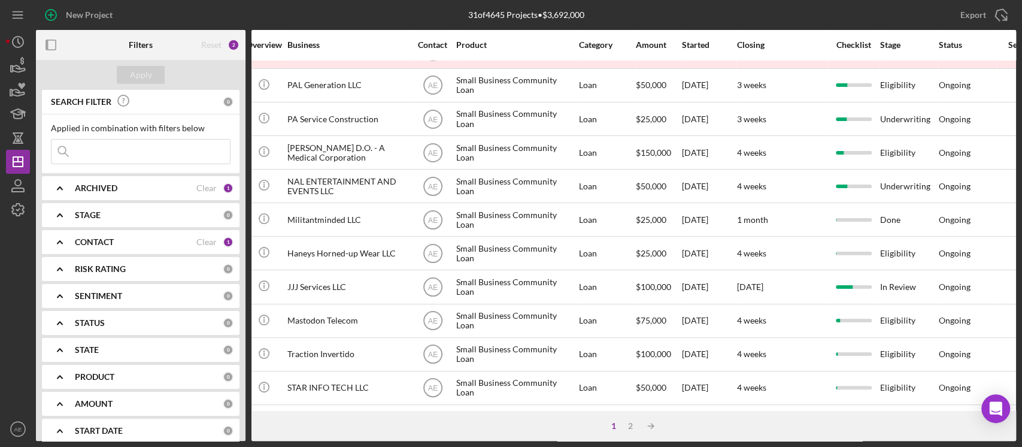
scroll to position [500, 0]
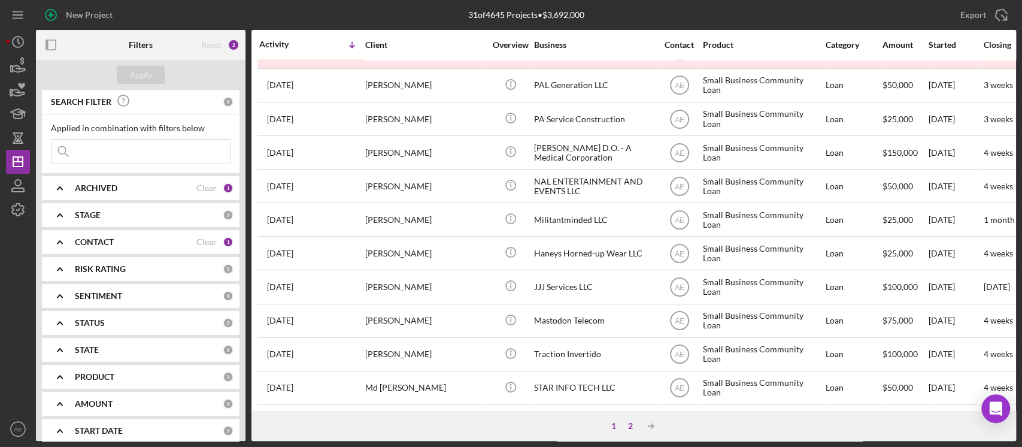
click at [632, 428] on div "2" at bounding box center [630, 426] width 17 height 10
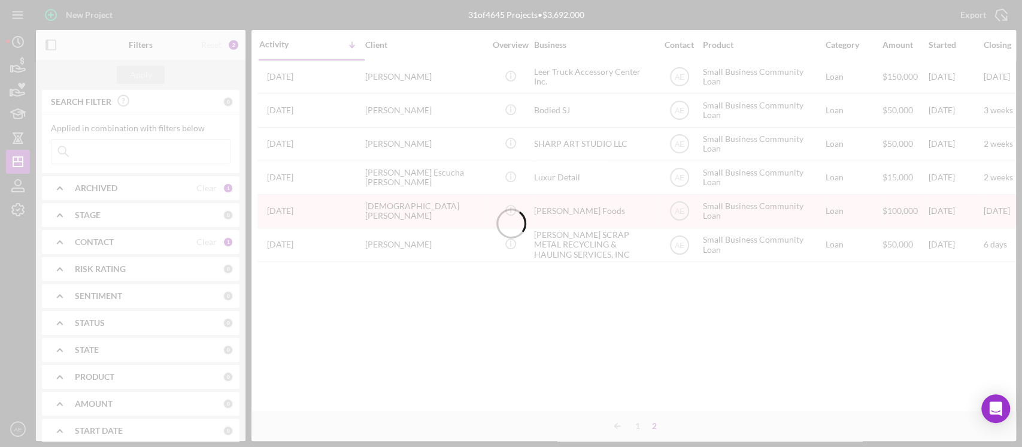
scroll to position [0, 0]
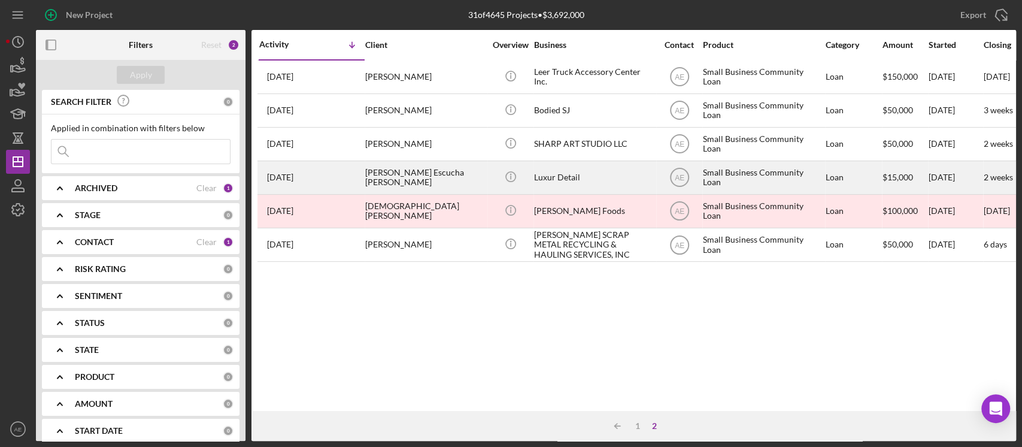
click at [433, 176] on div "Ana Escucha Osorio" at bounding box center [425, 178] width 120 height 32
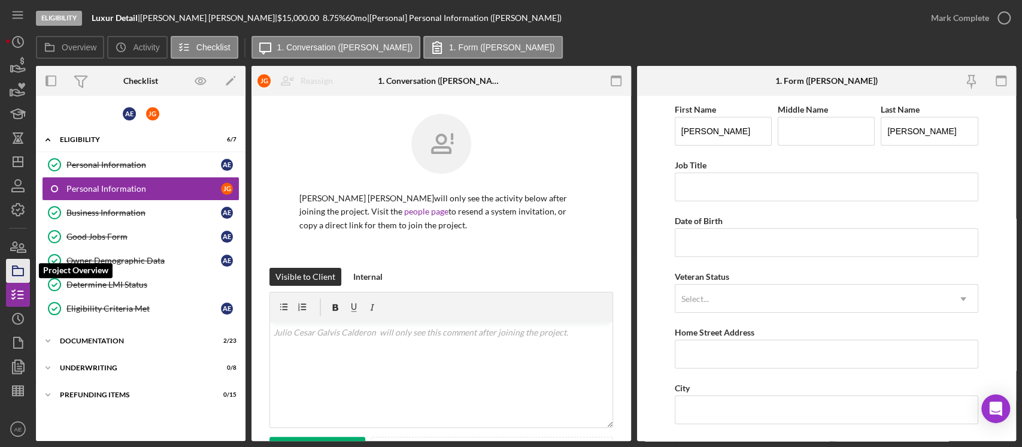
click at [19, 263] on icon "button" at bounding box center [18, 271] width 30 height 30
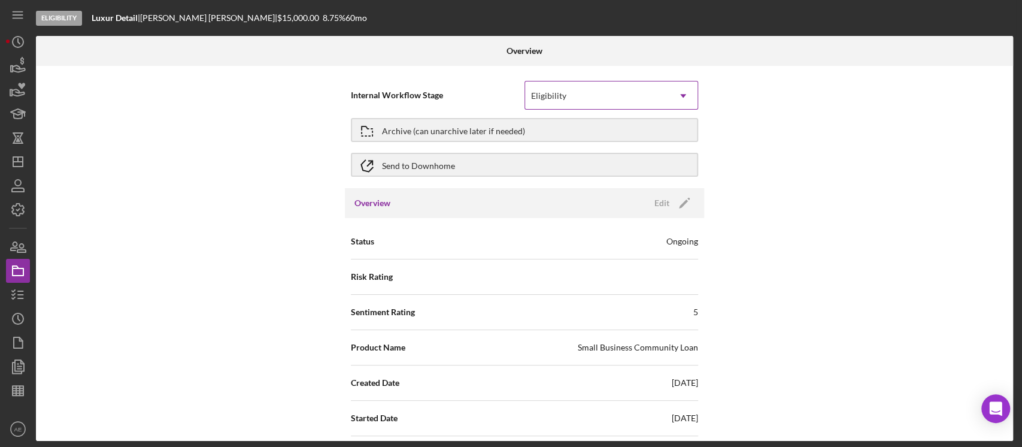
click at [560, 99] on div "Eligibility" at bounding box center [548, 96] width 35 height 10
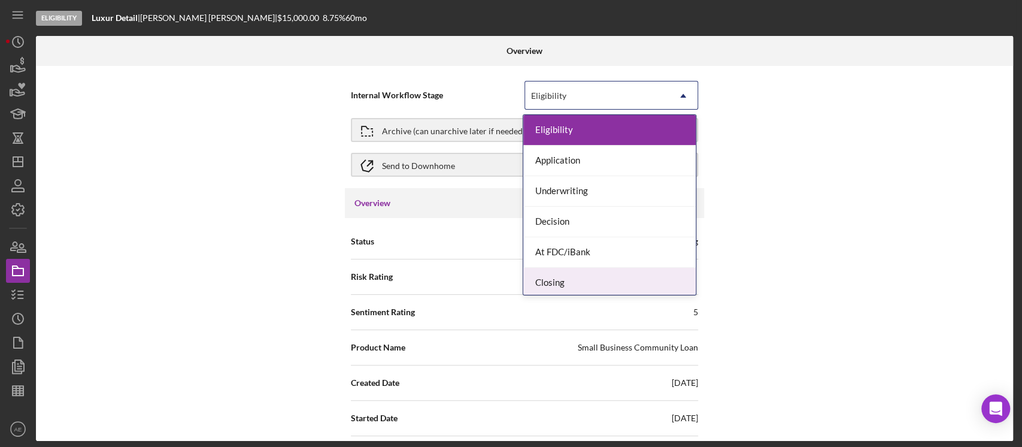
scroll to position [34, 0]
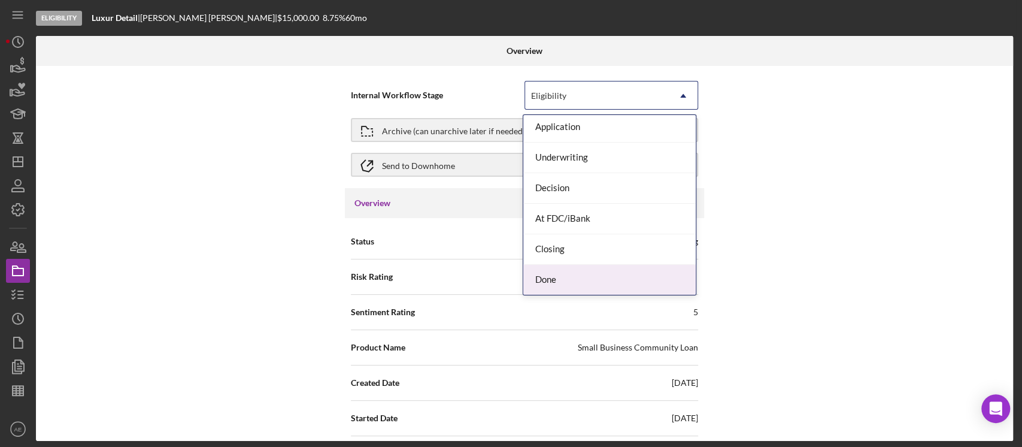
click at [594, 280] on div "Done" at bounding box center [609, 280] width 172 height 31
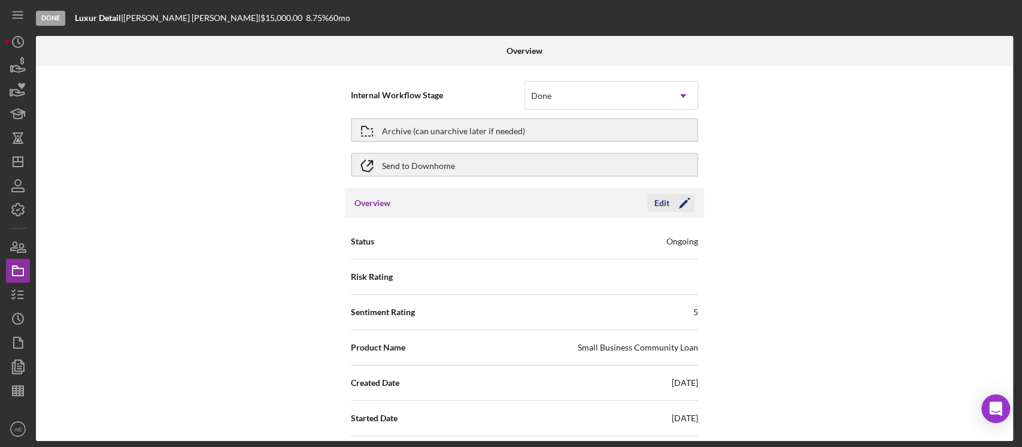
click at [682, 196] on icon "Icon/Edit" at bounding box center [684, 203] width 30 height 30
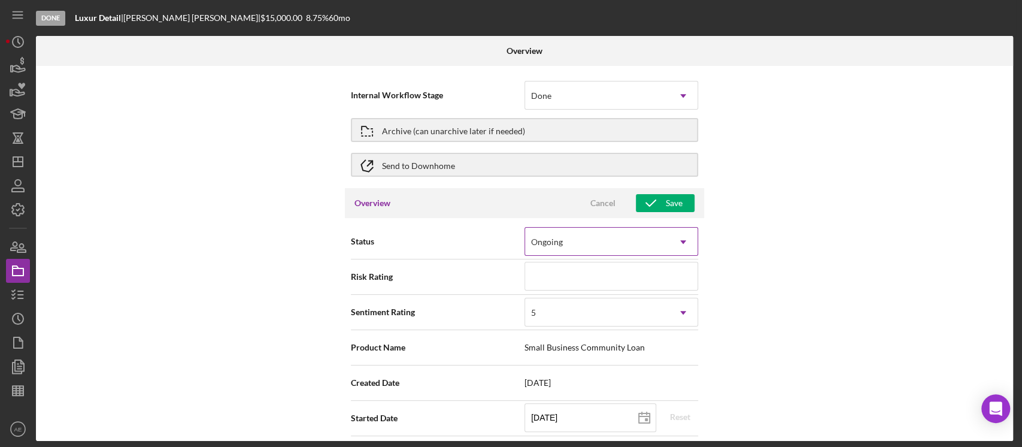
click at [602, 237] on div "Ongoing" at bounding box center [597, 242] width 144 height 28
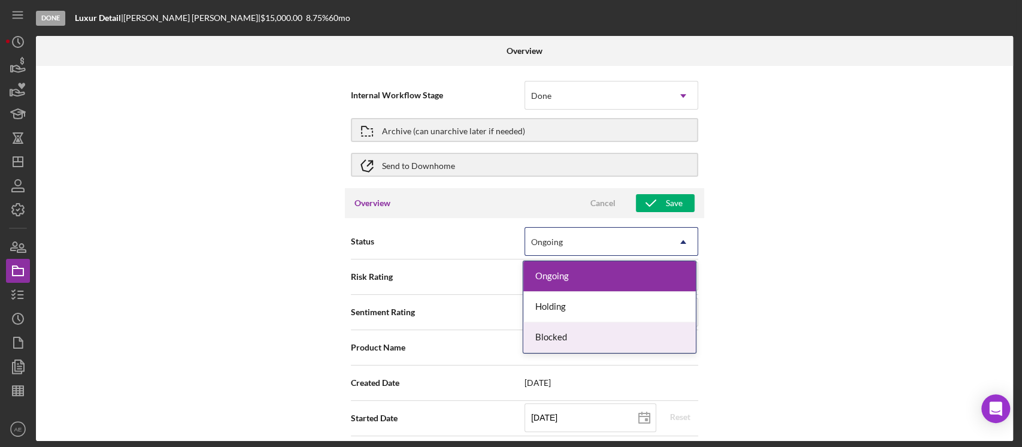
click at [593, 333] on div "Blocked" at bounding box center [609, 337] width 172 height 31
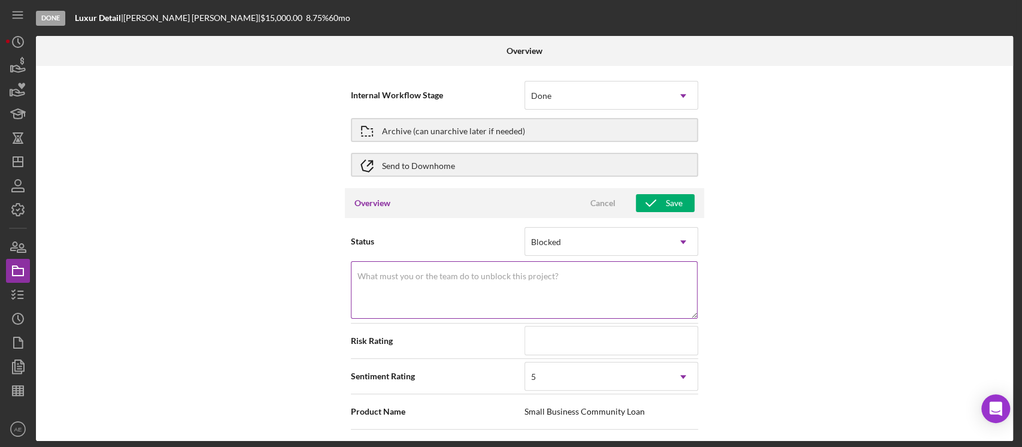
click at [553, 286] on textarea "What must you or the team do to unblock this project?" at bounding box center [524, 289] width 347 height 57
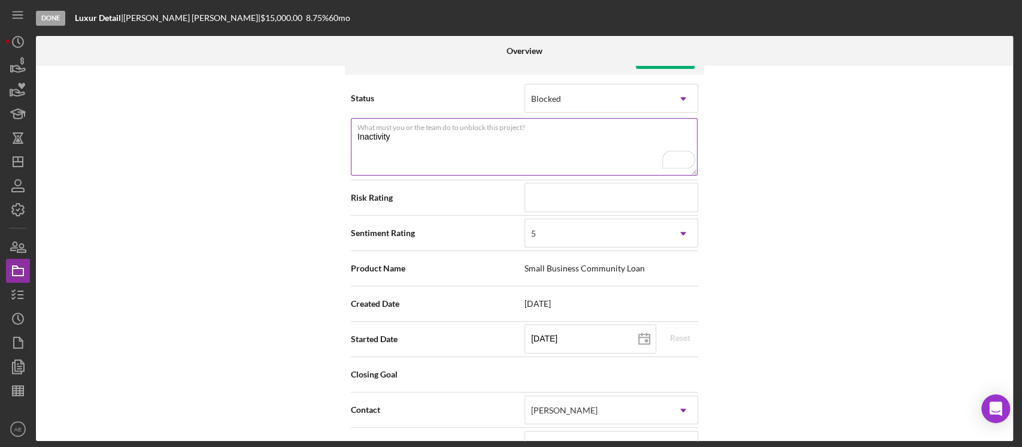
scroll to position [144, 0]
type textarea "Inactivity"
click at [613, 238] on div "5" at bounding box center [597, 233] width 144 height 28
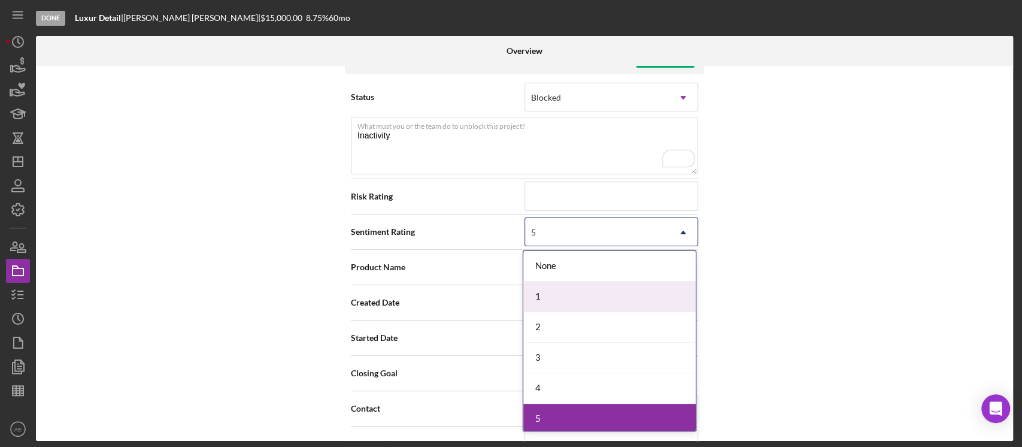
click at [569, 290] on div "1" at bounding box center [609, 296] width 172 height 31
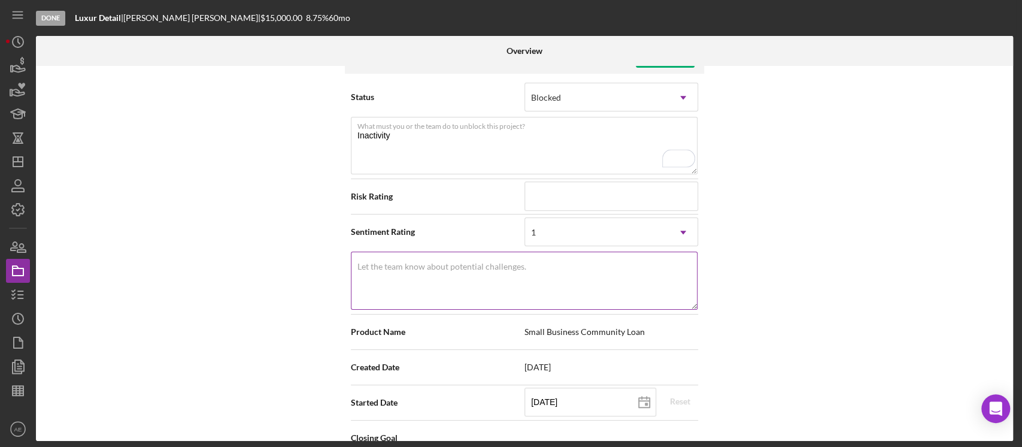
click at [591, 284] on textarea "Let the team know about potential challenges." at bounding box center [524, 279] width 347 height 57
paste textarea "Inactivity"
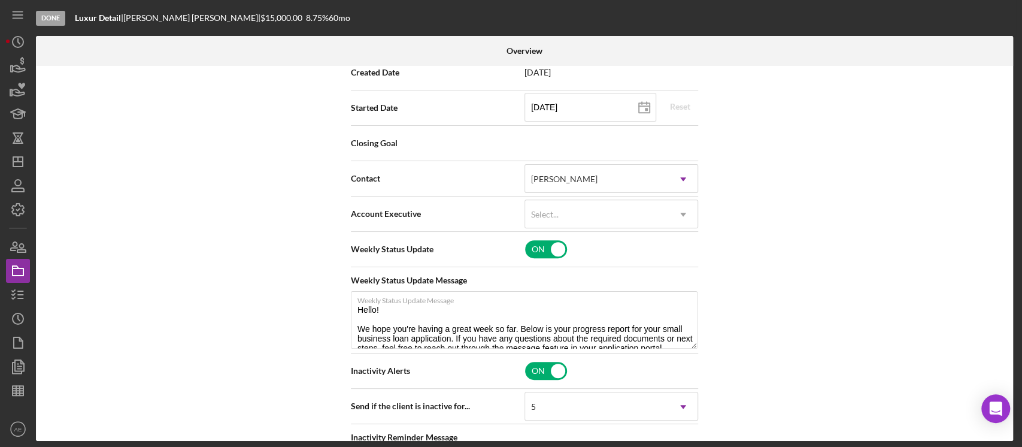
scroll to position [441, 0]
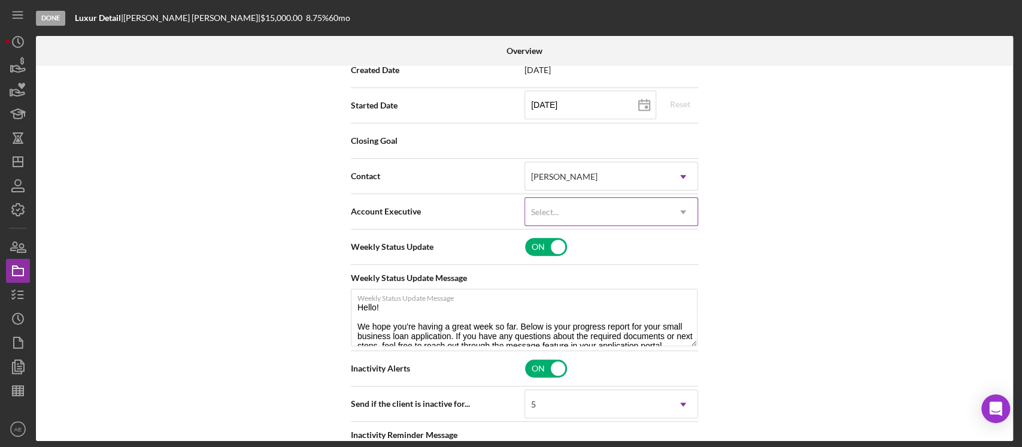
type textarea "Inactivity"
click at [627, 211] on div "Select..." at bounding box center [597, 212] width 144 height 28
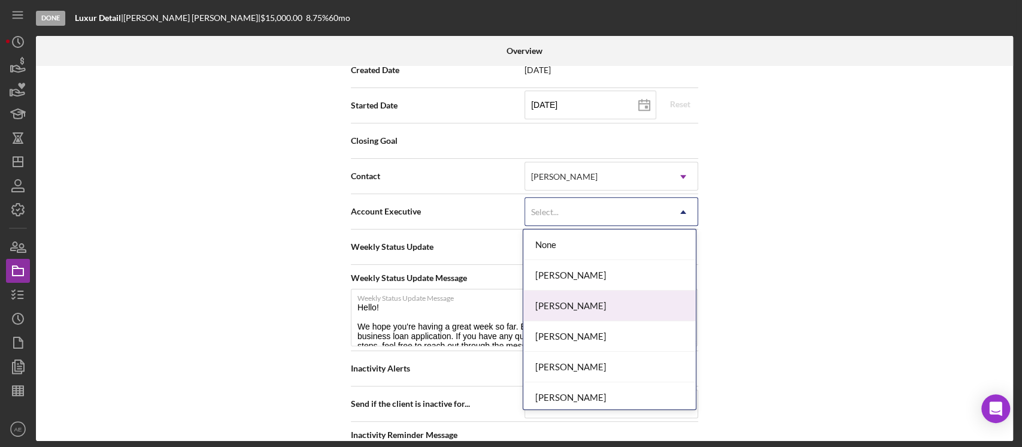
scroll to position [399, 0]
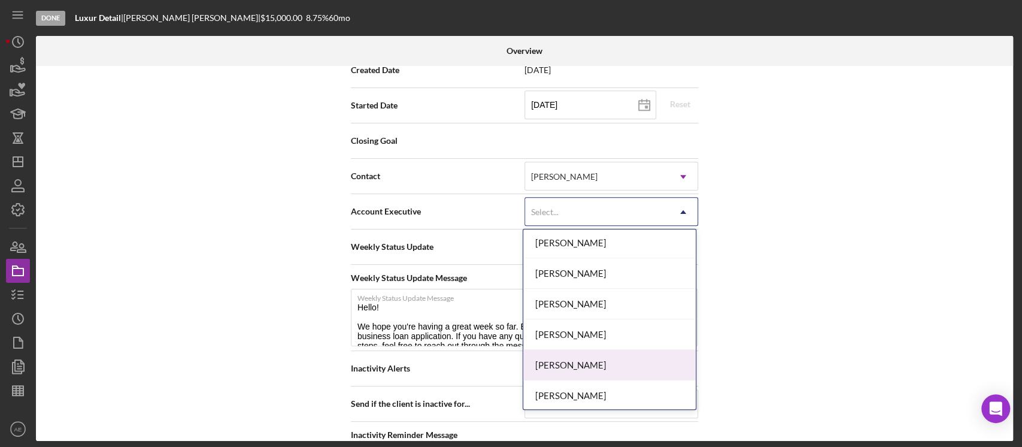
click at [620, 363] on div "[PERSON_NAME]" at bounding box center [609, 365] width 172 height 31
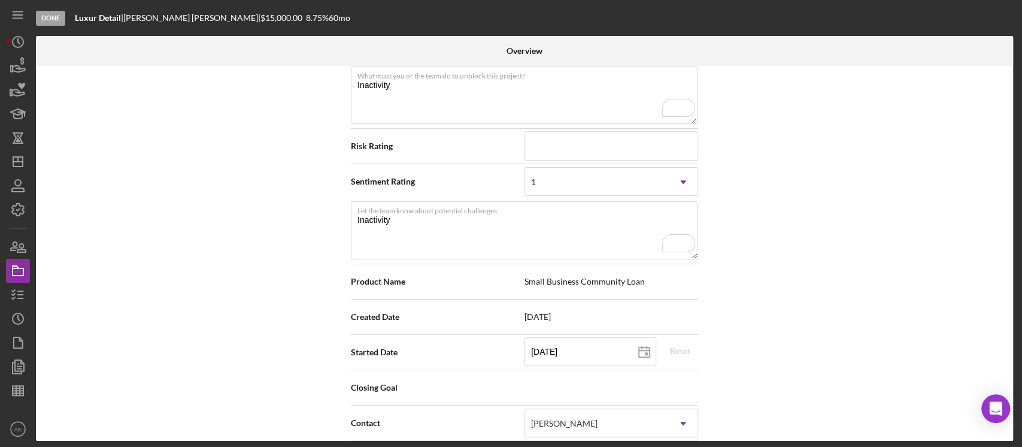
scroll to position [0, 0]
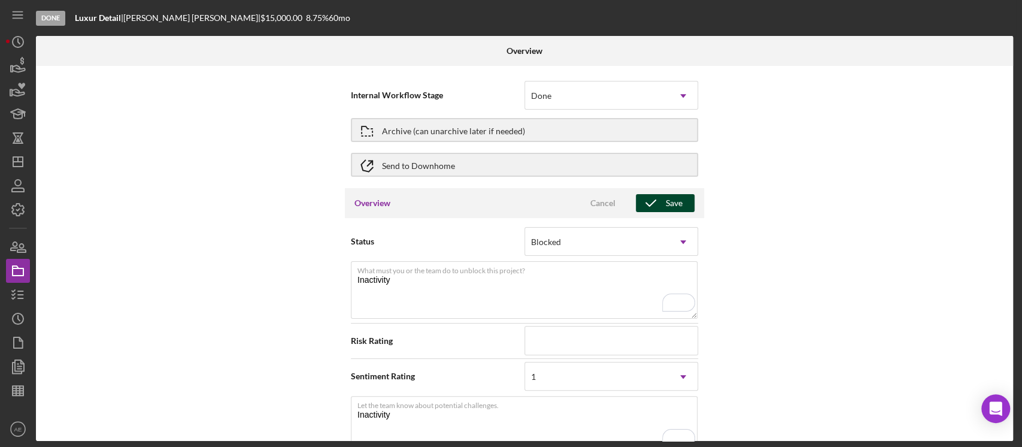
click at [677, 199] on div "Save" at bounding box center [674, 203] width 17 height 18
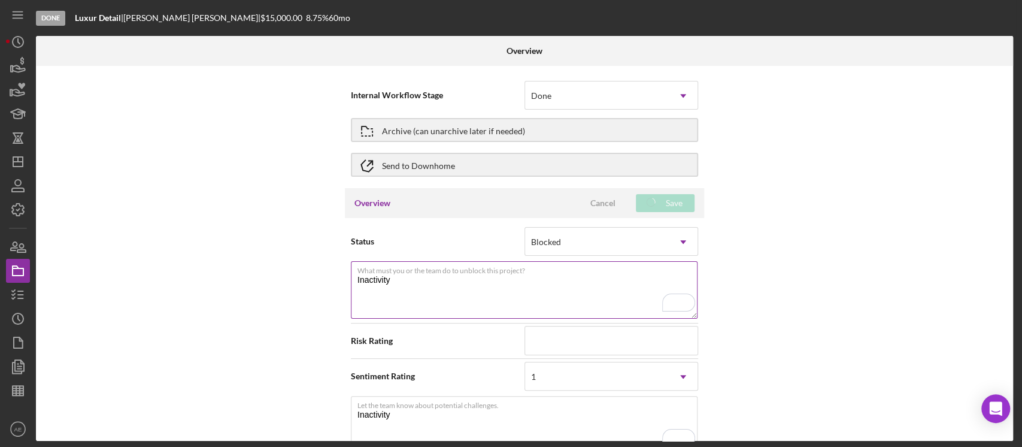
scroll to position [284, 0]
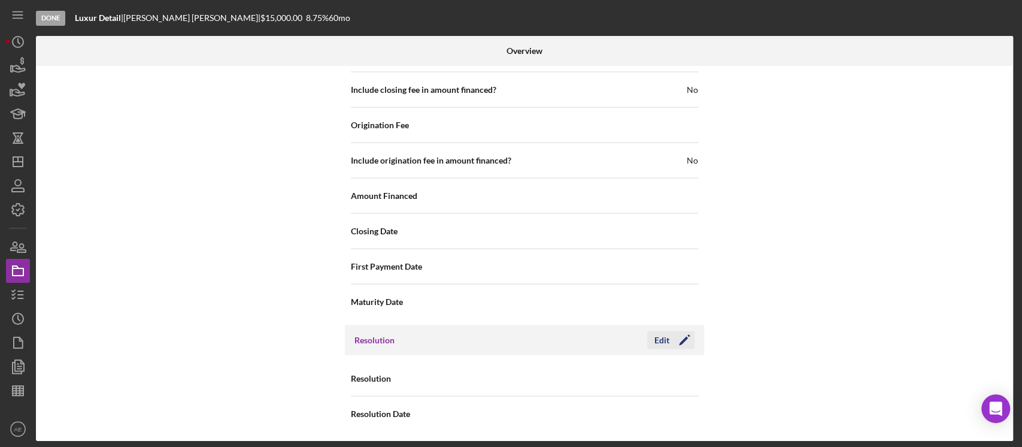
click at [684, 339] on icon "Icon/Edit" at bounding box center [684, 340] width 30 height 30
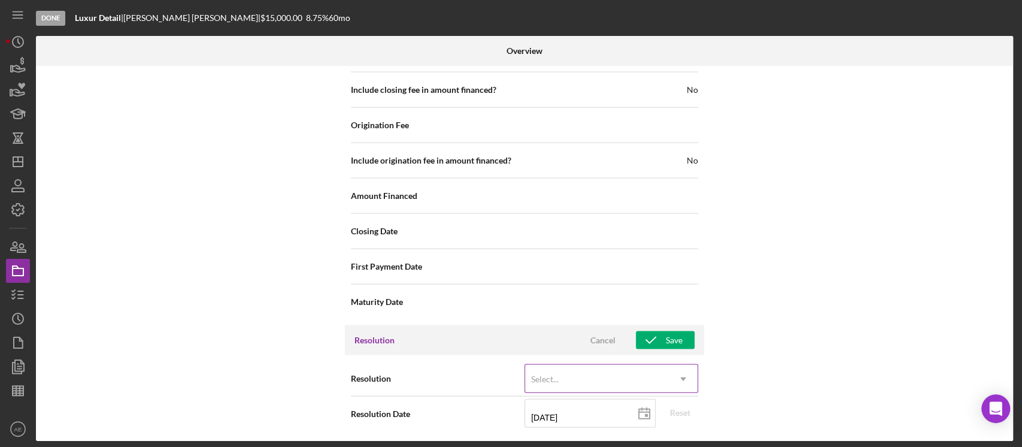
click at [603, 371] on div "Select..." at bounding box center [597, 379] width 144 height 28
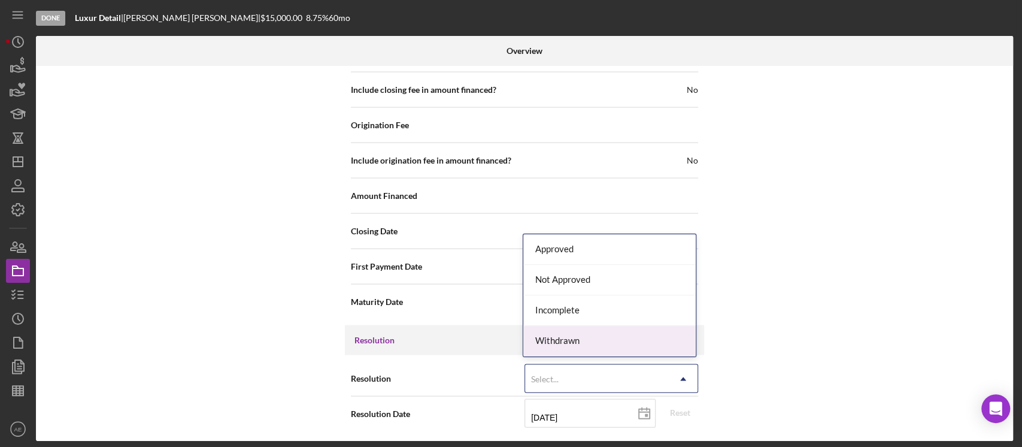
click at [597, 340] on div "Withdrawn" at bounding box center [609, 341] width 172 height 31
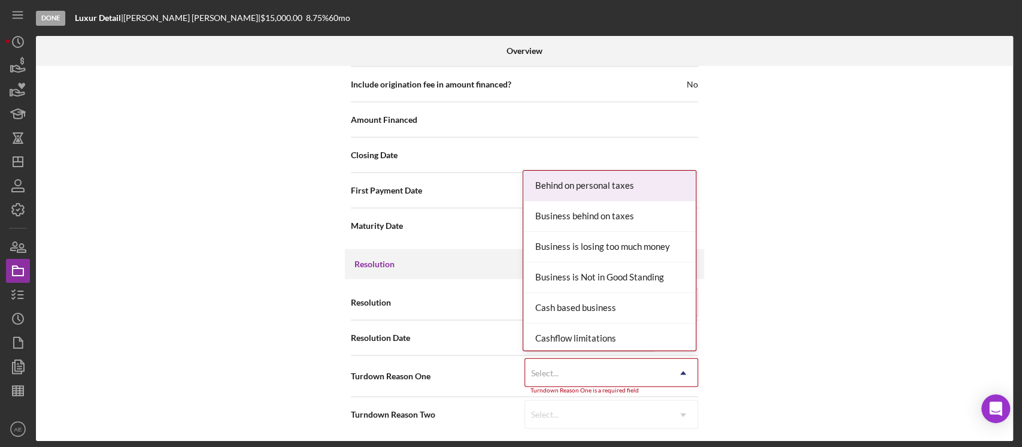
click at [603, 376] on div "Select..." at bounding box center [597, 373] width 144 height 28
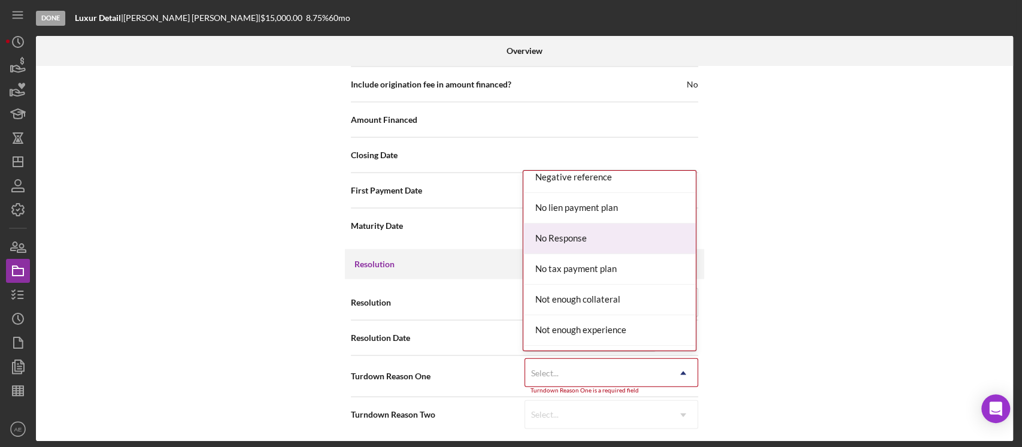
click at [578, 236] on div "No Response" at bounding box center [609, 238] width 172 height 31
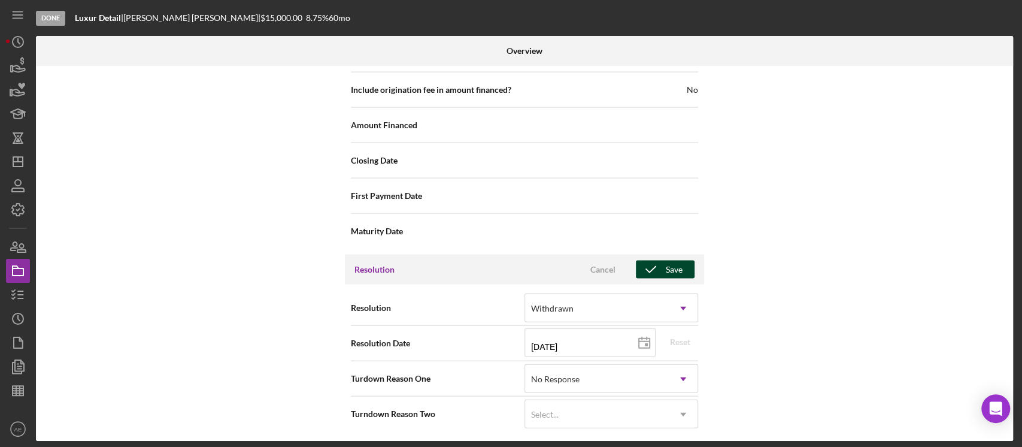
click at [681, 271] on button "Save" at bounding box center [665, 269] width 59 height 18
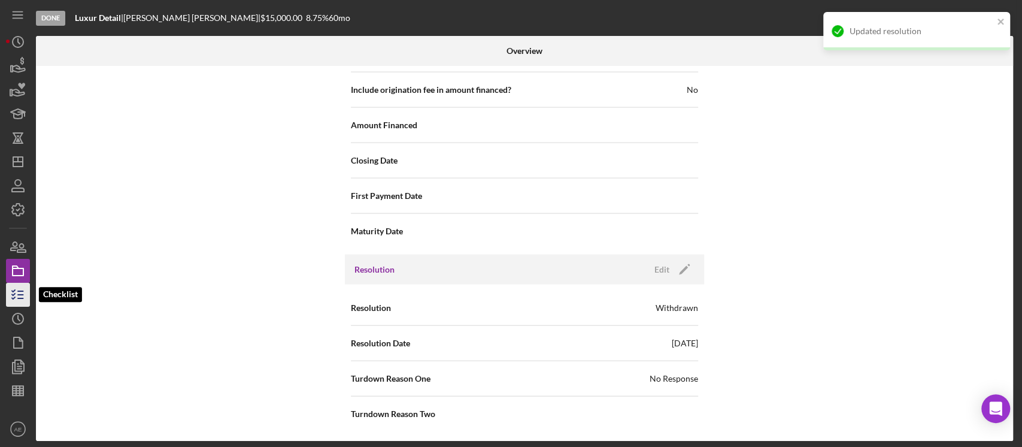
click at [21, 298] on line "button" at bounding box center [20, 298] width 5 height 0
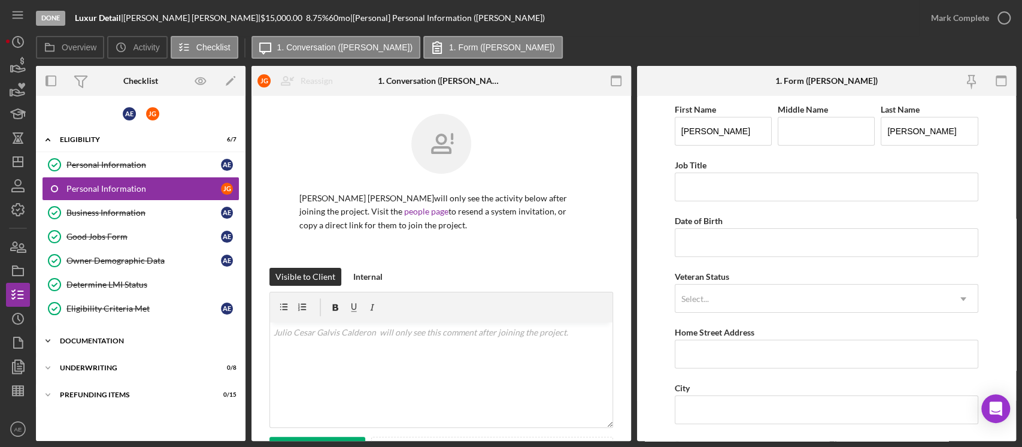
click at [169, 338] on div "Documentation" at bounding box center [145, 340] width 171 height 7
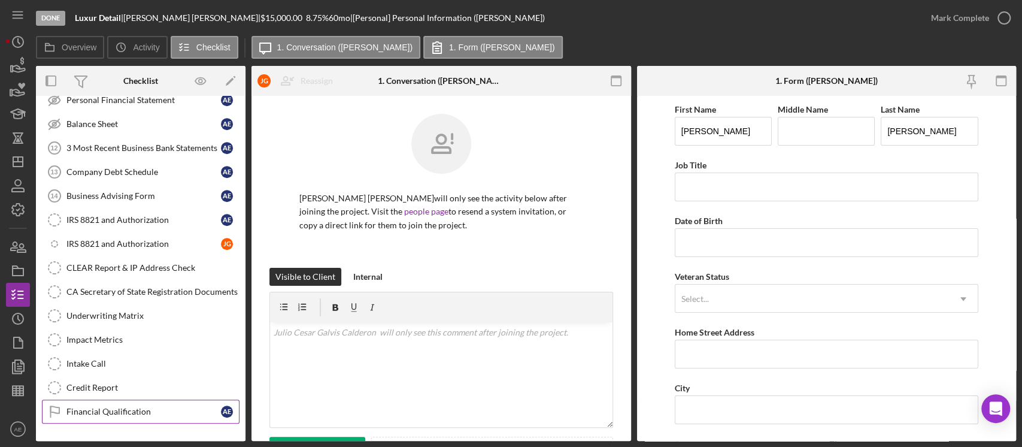
click at [125, 409] on div "Financial Qualification" at bounding box center [143, 411] width 154 height 10
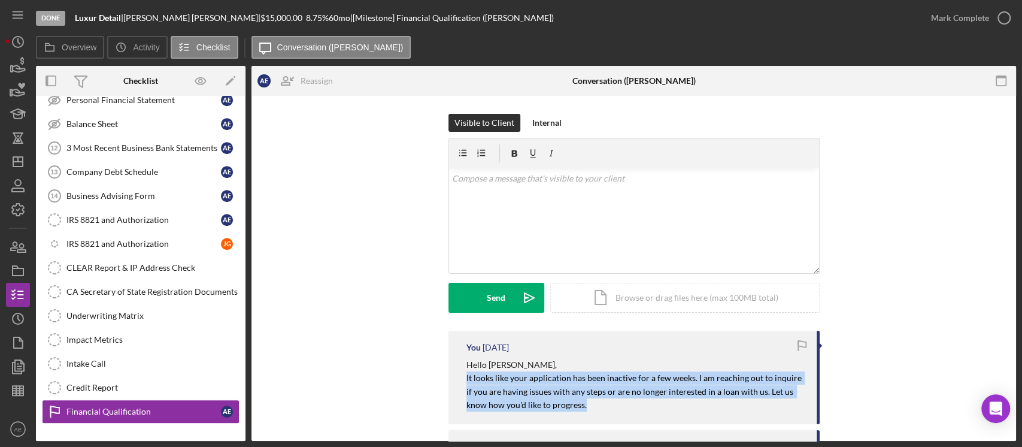
drag, startPoint x: 462, startPoint y: 378, endPoint x: 617, endPoint y: 411, distance: 158.1
click at [617, 411] on div "You 3 days ago Hello Ana, It looks like your application has been inactive for …" at bounding box center [633, 376] width 371 height 93
copy mark "It looks like your application has been inactive for a few weeks. I am reaching…"
click at [505, 383] on mark "It looks like your application has been inactive for a few weeks. I am reaching…" at bounding box center [634, 390] width 337 height 37
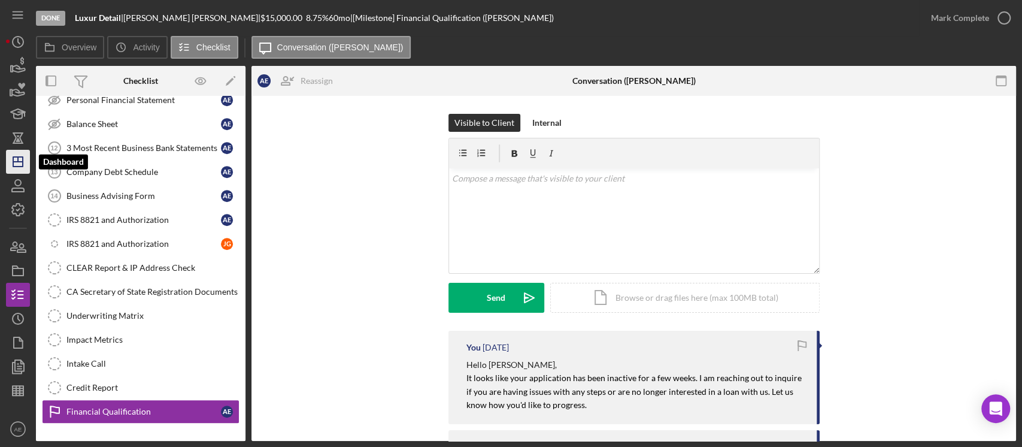
click at [24, 162] on icon "Icon/Dashboard" at bounding box center [18, 162] width 30 height 30
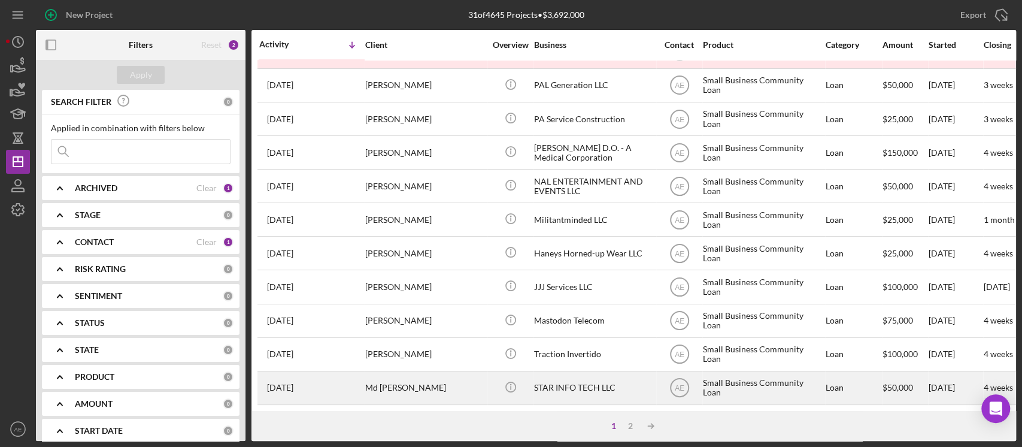
click at [446, 378] on div "Md [PERSON_NAME]" at bounding box center [425, 388] width 120 height 32
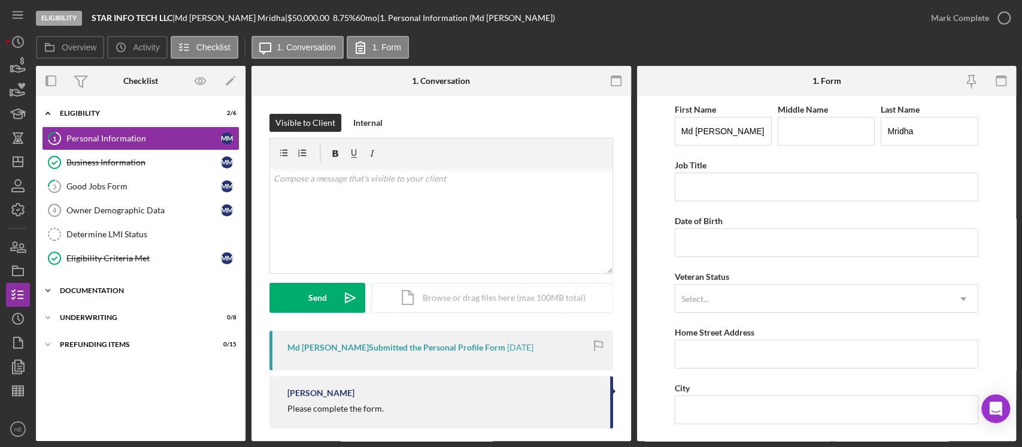
click at [159, 292] on div "Documentation" at bounding box center [145, 290] width 171 height 7
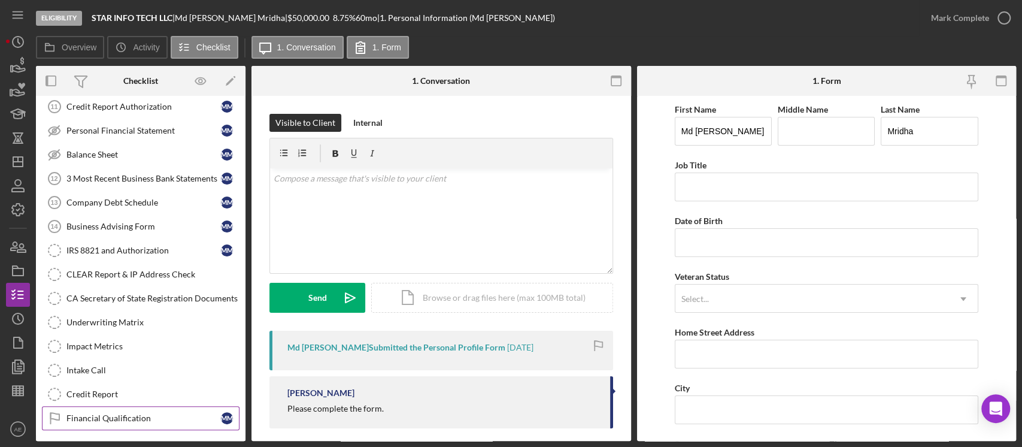
click at [163, 418] on div "Financial Qualification" at bounding box center [143, 418] width 154 height 10
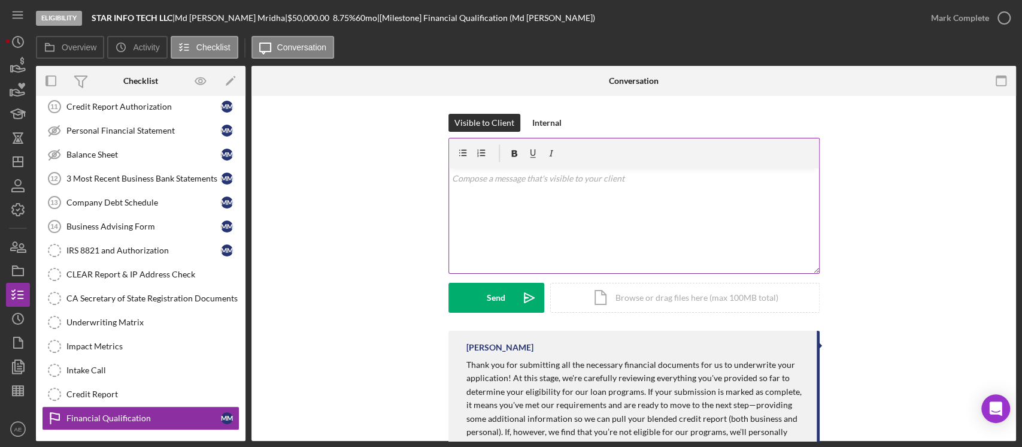
click at [582, 224] on div "v Color teal Color pink Remove color Add row above Add row below Add column bef…" at bounding box center [634, 220] width 370 height 105
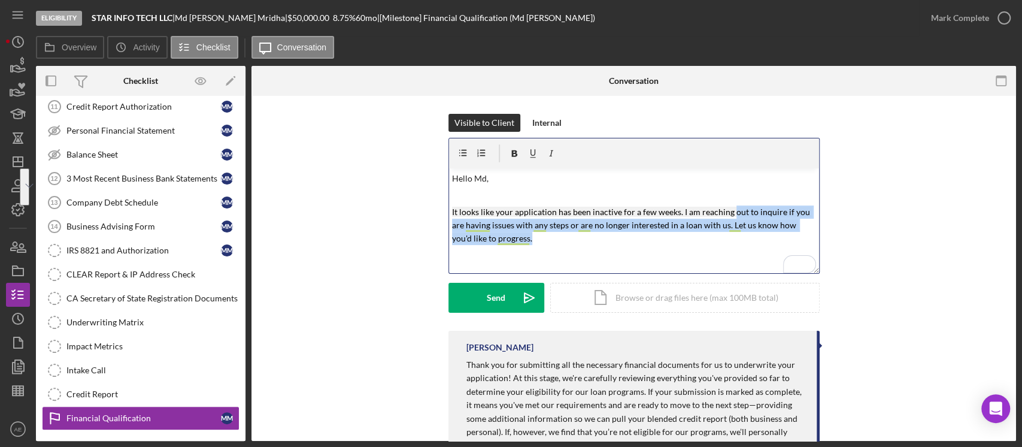
drag, startPoint x: 547, startPoint y: 238, endPoint x: 730, endPoint y: 218, distance: 184.8
click at [730, 218] on p "It looks like your application has been inactive for a few weeks. I am reaching…" at bounding box center [633, 225] width 363 height 40
